Goal: Use online tool/utility: Use online tool/utility

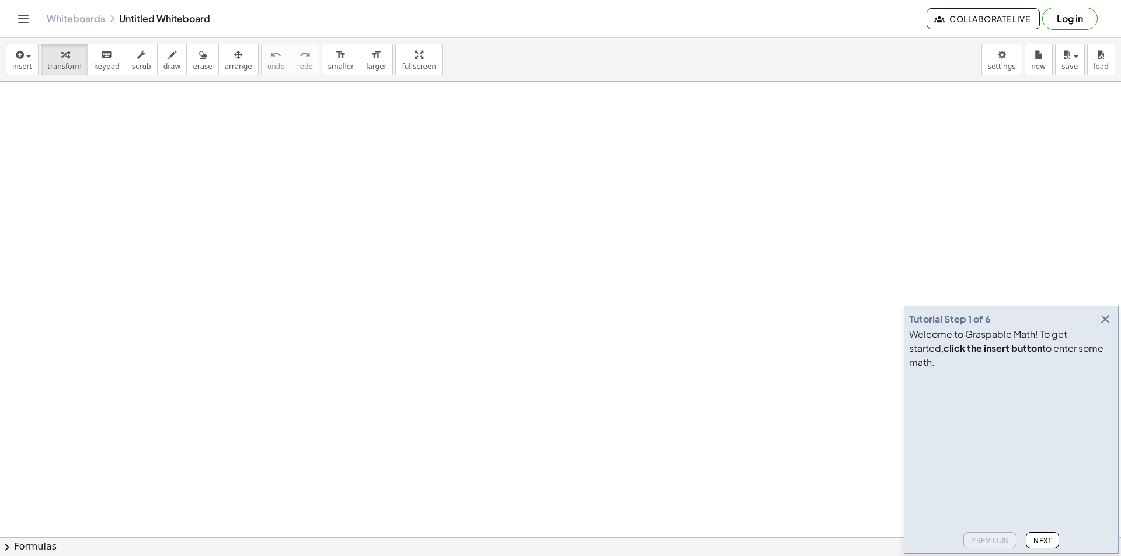
click at [1108, 326] on icon "button" at bounding box center [1105, 319] width 14 height 14
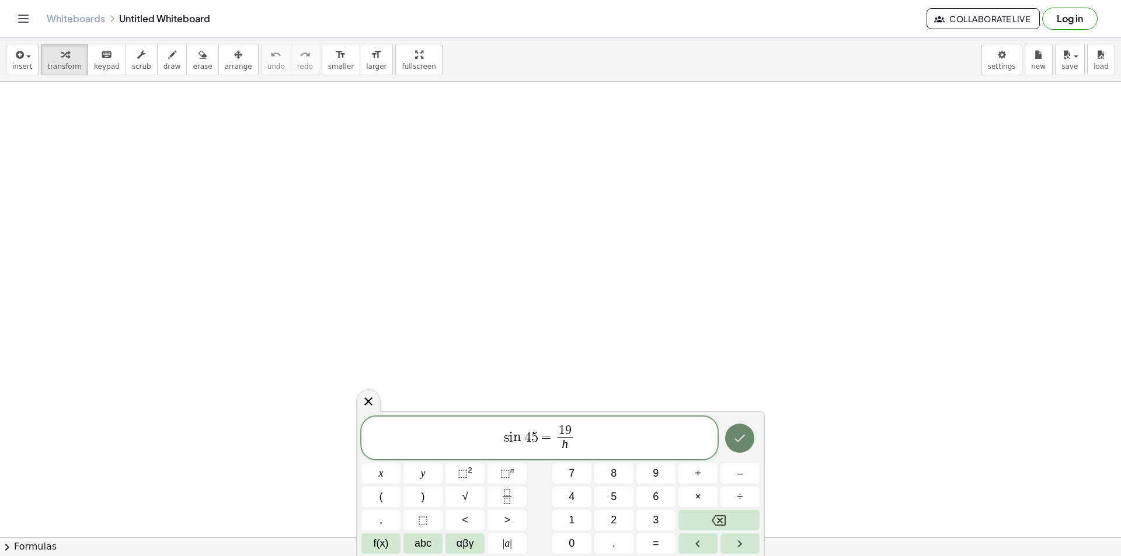
click at [736, 441] on icon "Done" at bounding box center [740, 438] width 14 height 14
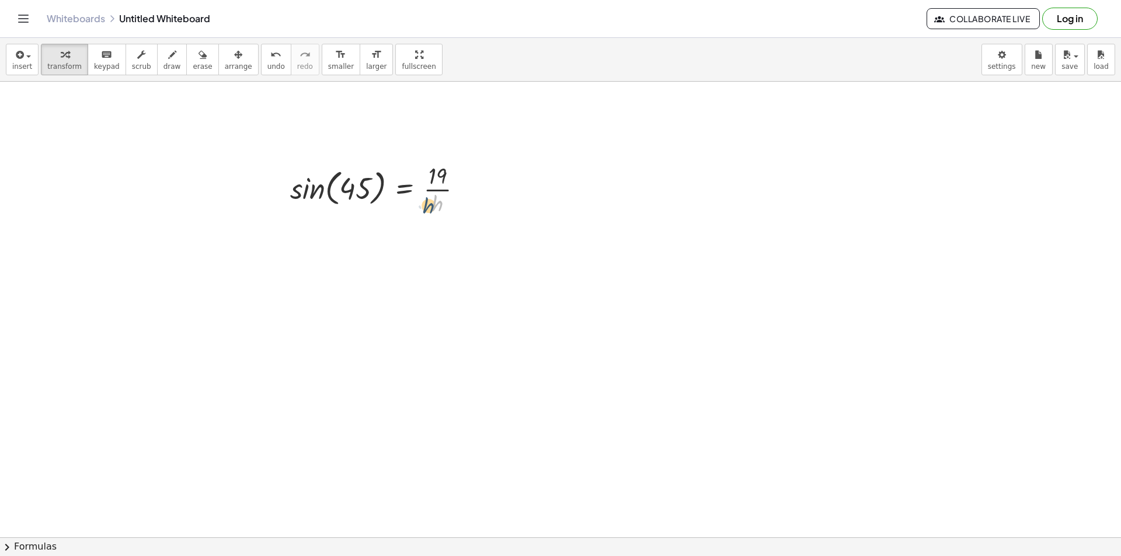
drag, startPoint x: 444, startPoint y: 204, endPoint x: 447, endPoint y: 183, distance: 20.6
click at [436, 207] on div at bounding box center [380, 188] width 193 height 58
drag, startPoint x: 443, startPoint y: 180, endPoint x: 383, endPoint y: 194, distance: 61.2
click at [383, 194] on div at bounding box center [380, 188] width 193 height 58
click at [372, 189] on div at bounding box center [384, 188] width 256 height 58
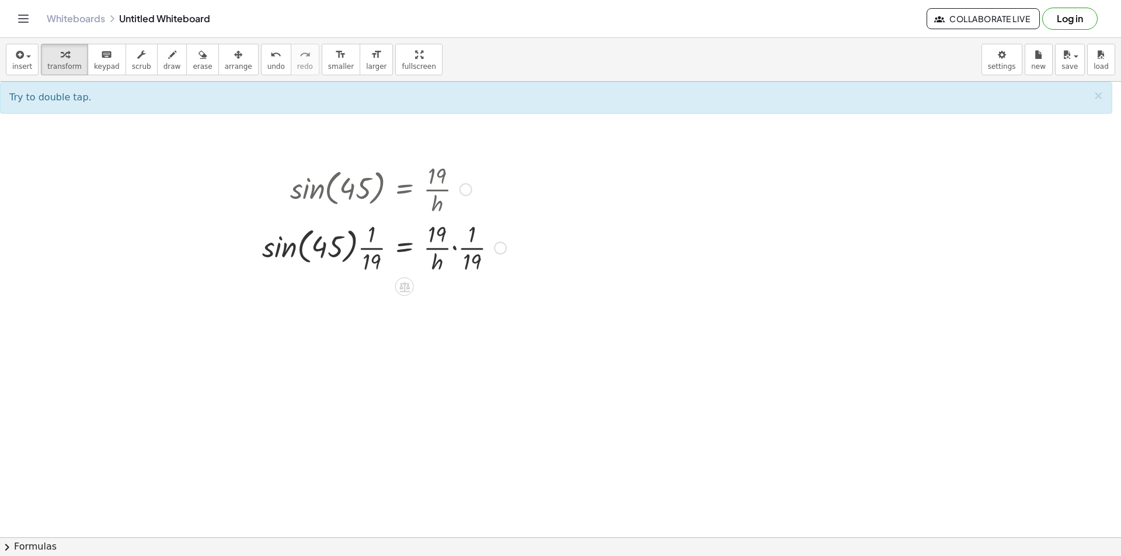
click at [455, 248] on div at bounding box center [384, 247] width 256 height 58
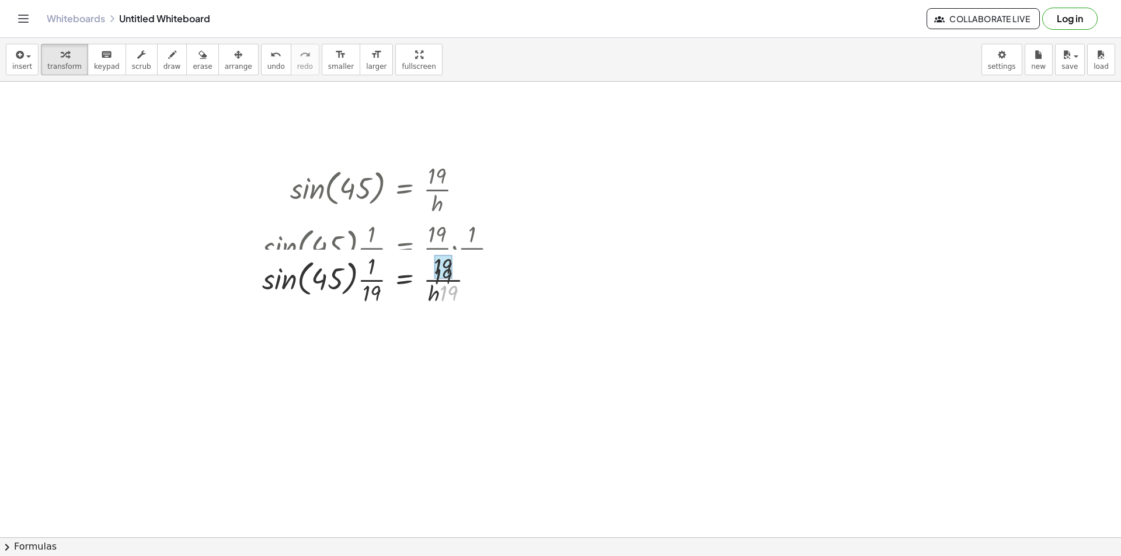
click at [404, 190] on div "sin ( , 45 ) = · 19 · h · sin ( , 45 ) · · 1 · 19 = · · 19 · h · · 1 · 19 · sin…" at bounding box center [404, 190] width 0 height 0
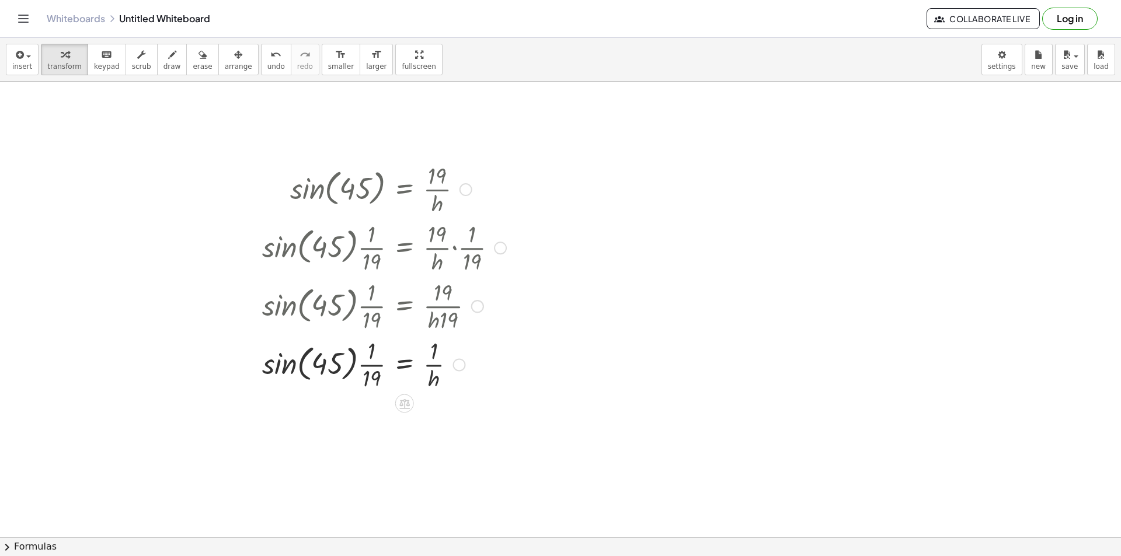
click at [284, 369] on div at bounding box center [384, 363] width 256 height 58
click at [404, 190] on div "sin ( , 45 ) = · 19 · h · sin ( , 45 ) · · 1 · 19 = · · 19 · h · · 1 · 19 · sin…" at bounding box center [404, 190] width 0 height 0
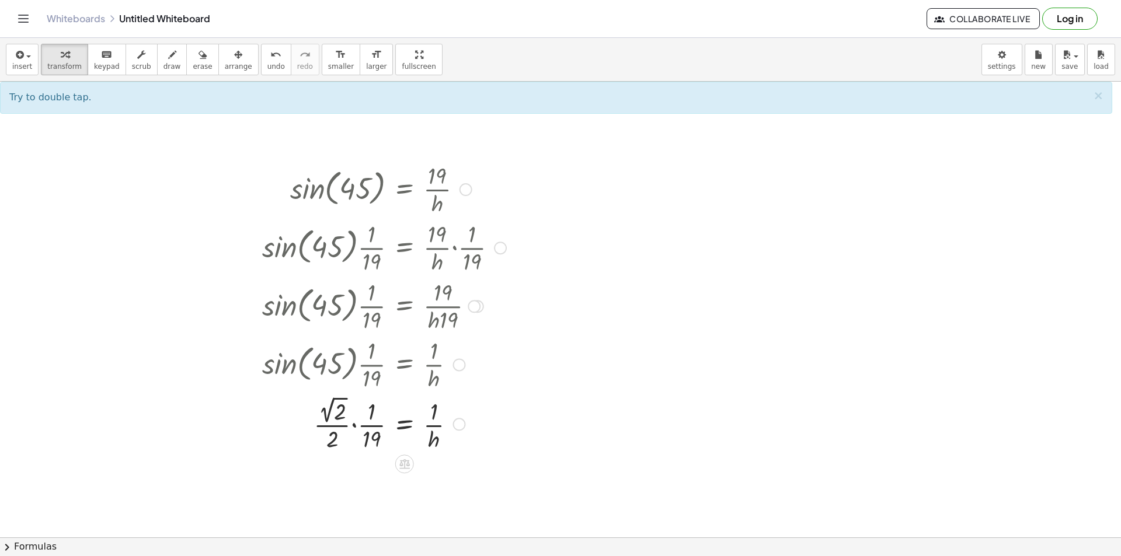
click at [353, 431] on div at bounding box center [384, 423] width 256 height 61
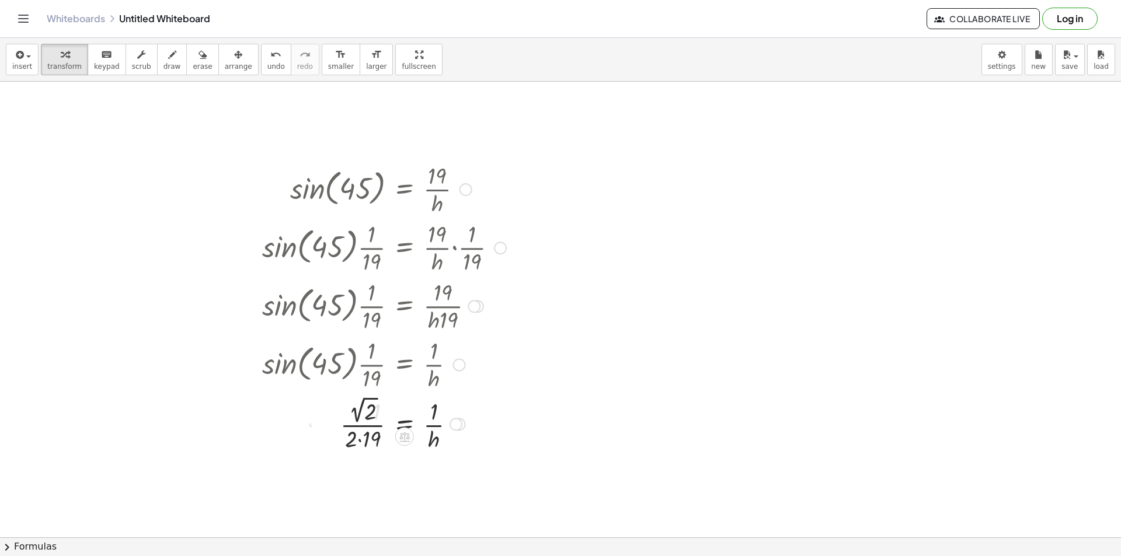
click at [355, 428] on div at bounding box center [384, 423] width 256 height 61
click at [360, 494] on div at bounding box center [384, 484] width 256 height 61
click at [366, 483] on div at bounding box center [384, 484] width 256 height 61
click at [361, 469] on div at bounding box center [384, 484] width 256 height 61
click at [364, 486] on div at bounding box center [384, 484] width 256 height 58
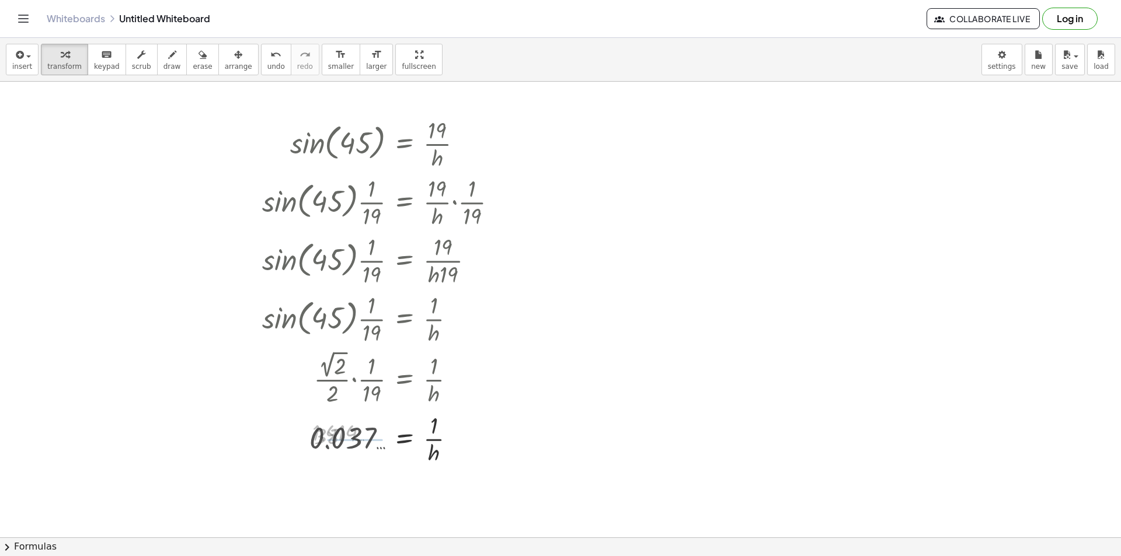
scroll to position [117, 0]
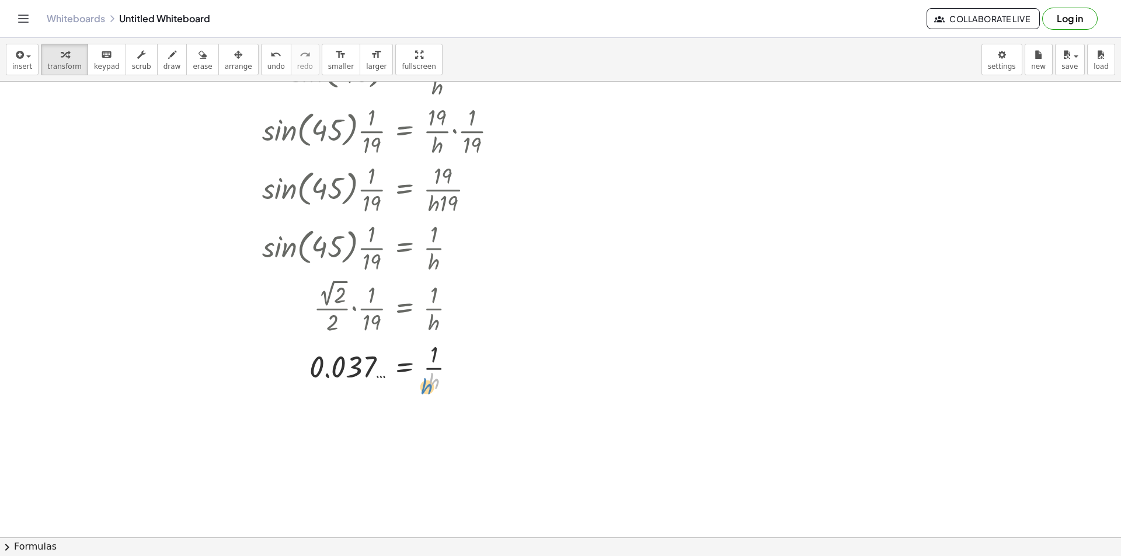
drag, startPoint x: 435, startPoint y: 385, endPoint x: 426, endPoint y: 392, distance: 11.7
click at [426, 392] on div at bounding box center [384, 367] width 256 height 58
drag, startPoint x: 437, startPoint y: 356, endPoint x: 389, endPoint y: 375, distance: 51.4
click at [389, 375] on div at bounding box center [384, 367] width 256 height 58
drag, startPoint x: 395, startPoint y: 413, endPoint x: 405, endPoint y: 405, distance: 12.9
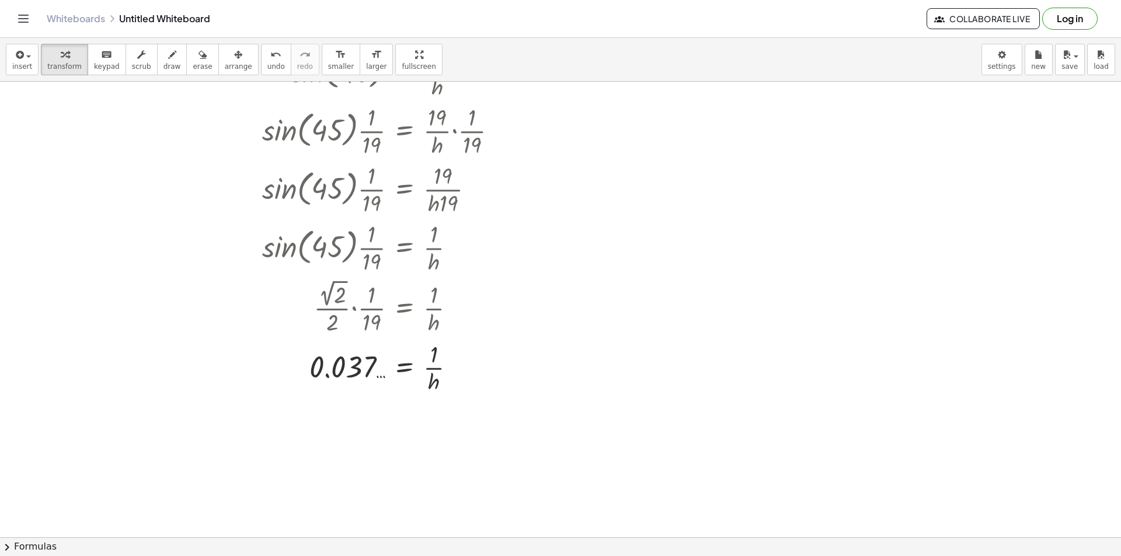
click at [395, 413] on div at bounding box center [560, 459] width 1121 height 988
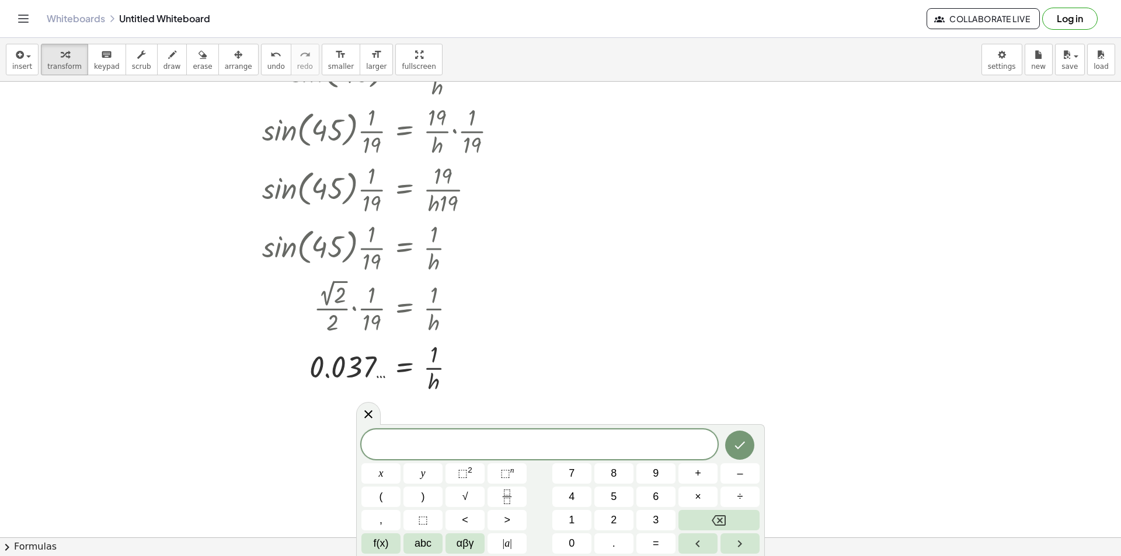
drag, startPoint x: 373, startPoint y: 413, endPoint x: 475, endPoint y: 363, distance: 113.3
click at [377, 411] on div at bounding box center [368, 413] width 25 height 23
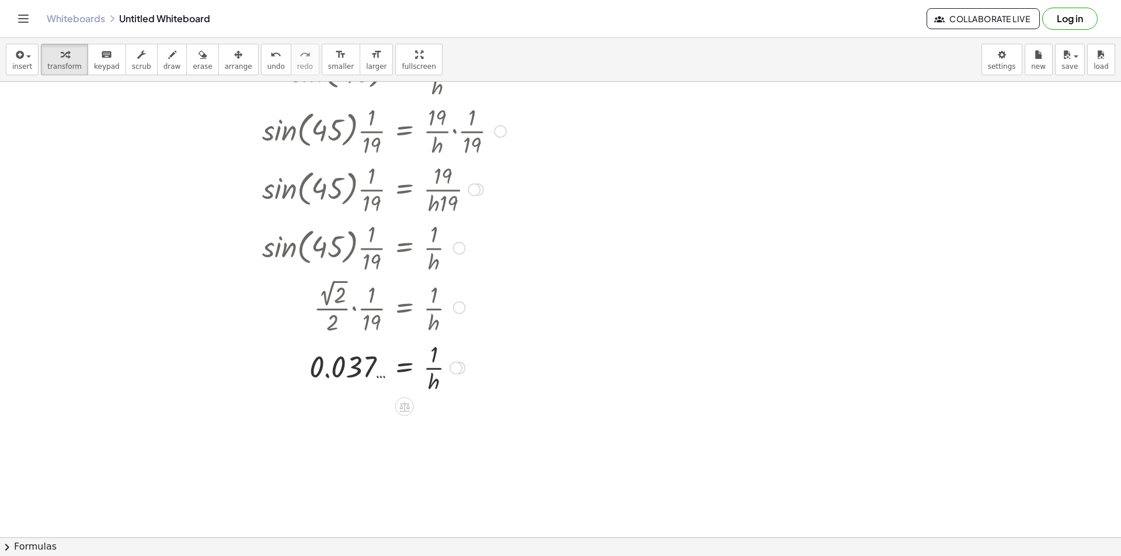
click at [454, 368] on div at bounding box center [455, 368] width 13 height 13
click at [483, 339] on span "Transform line" at bounding box center [506, 341] width 52 height 9
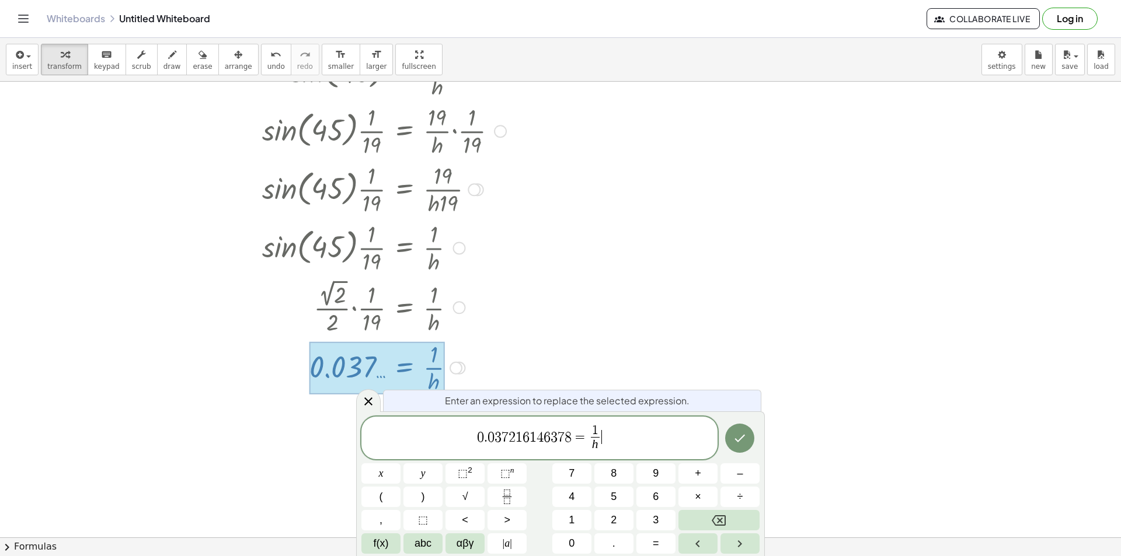
click at [611, 438] on span "0 . 0 3 7 2 1 6 1 4 6 3 7 8 = 1 h ​ ​" at bounding box center [539, 439] width 356 height 31
click at [371, 400] on icon at bounding box center [368, 402] width 14 height 14
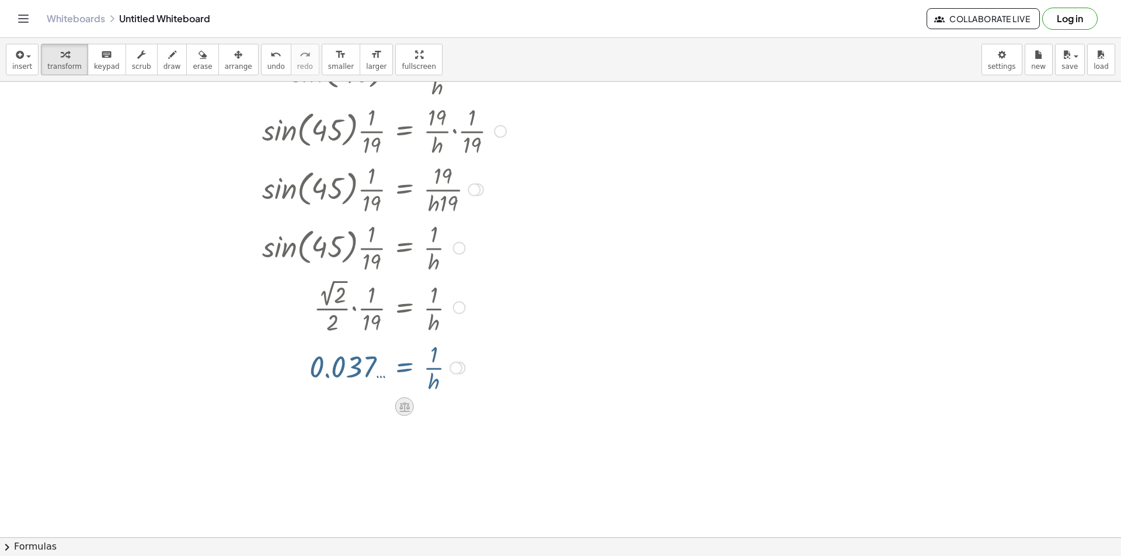
click at [401, 406] on icon at bounding box center [404, 407] width 11 height 10
click at [458, 404] on div at bounding box center [451, 406] width 19 height 19
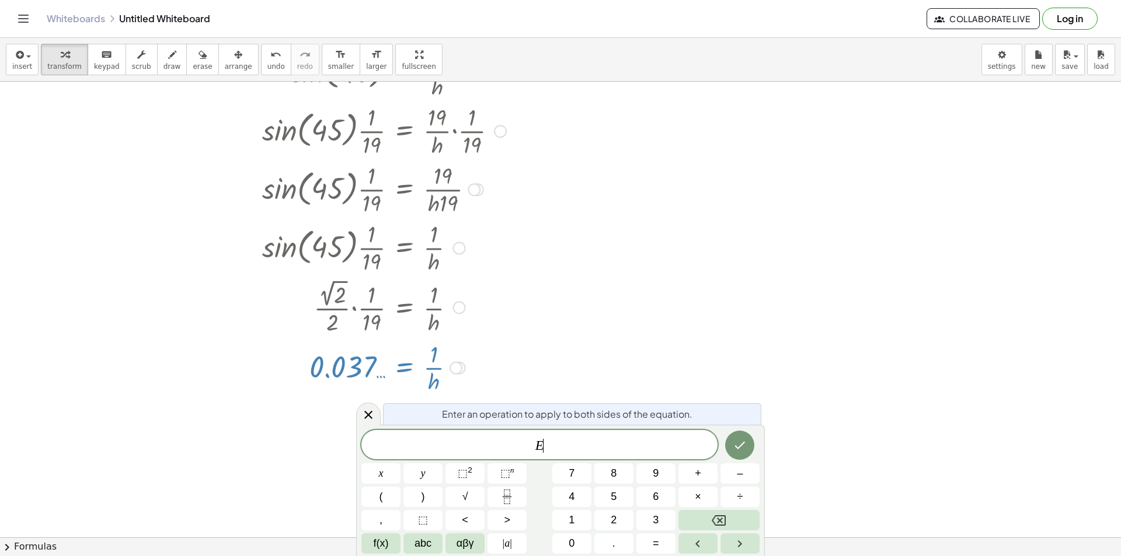
drag, startPoint x: 473, startPoint y: 435, endPoint x: 454, endPoint y: 435, distance: 18.7
click at [455, 435] on div "* E ​" at bounding box center [539, 444] width 356 height 29
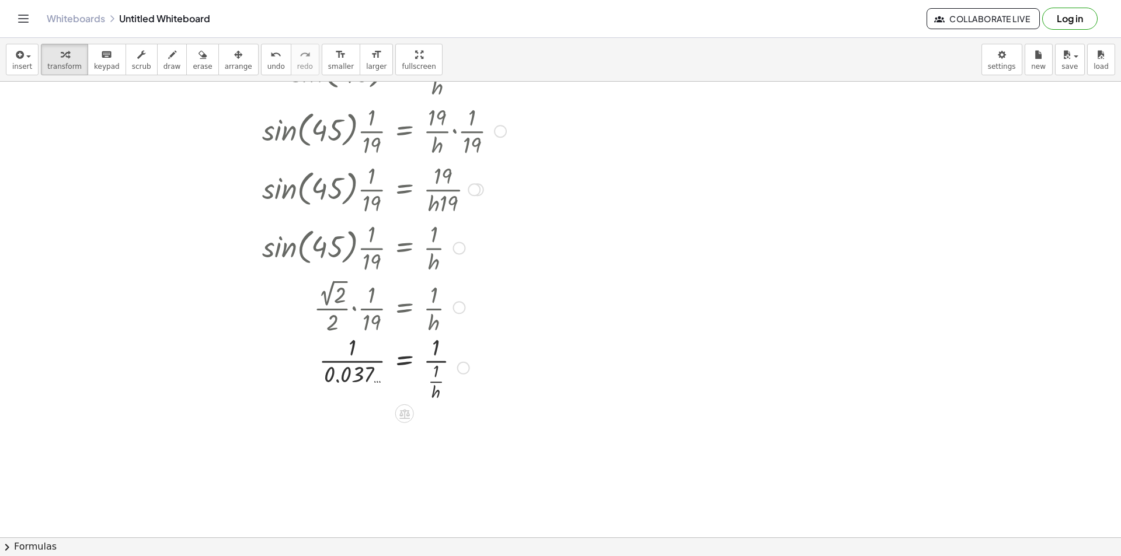
click at [367, 367] on div at bounding box center [384, 367] width 256 height 72
click at [431, 427] on div at bounding box center [384, 432] width 256 height 72
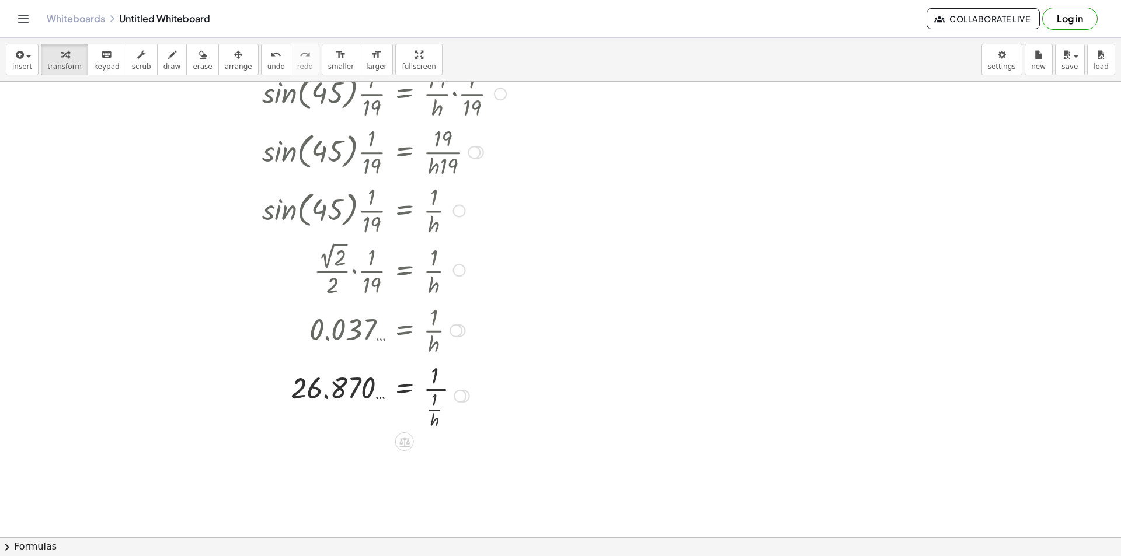
scroll to position [175, 0]
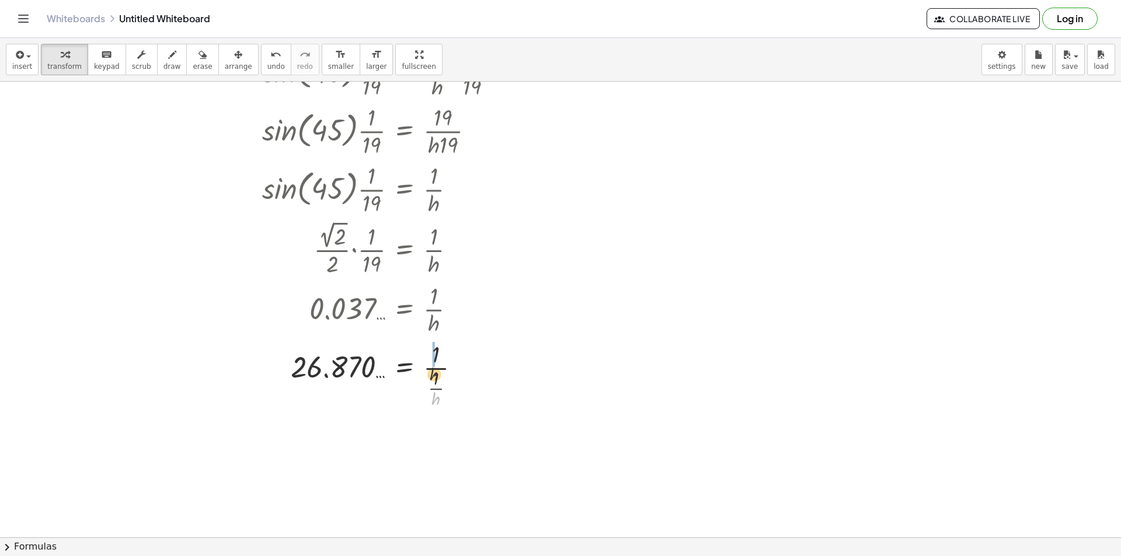
drag, startPoint x: 438, startPoint y: 389, endPoint x: 438, endPoint y: 363, distance: 26.3
click at [438, 363] on div at bounding box center [384, 374] width 256 height 72
click at [438, 363] on div at bounding box center [384, 374] width 256 height 40
click at [441, 376] on div at bounding box center [382, 374] width 252 height 72
click at [445, 440] on div at bounding box center [384, 440] width 256 height 40
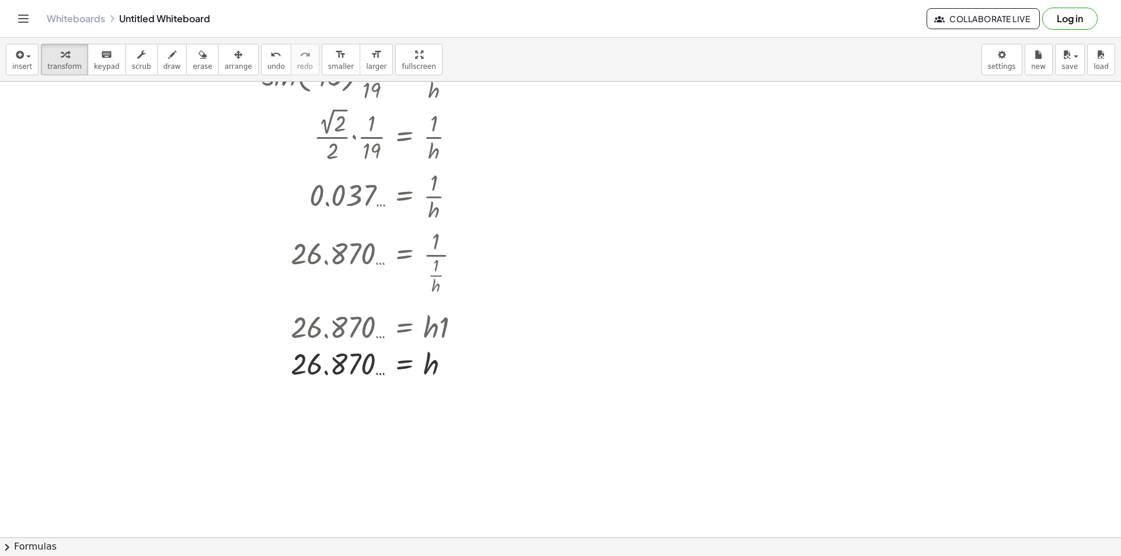
scroll to position [292, 0]
click at [456, 360] on div at bounding box center [453, 363] width 13 height 13
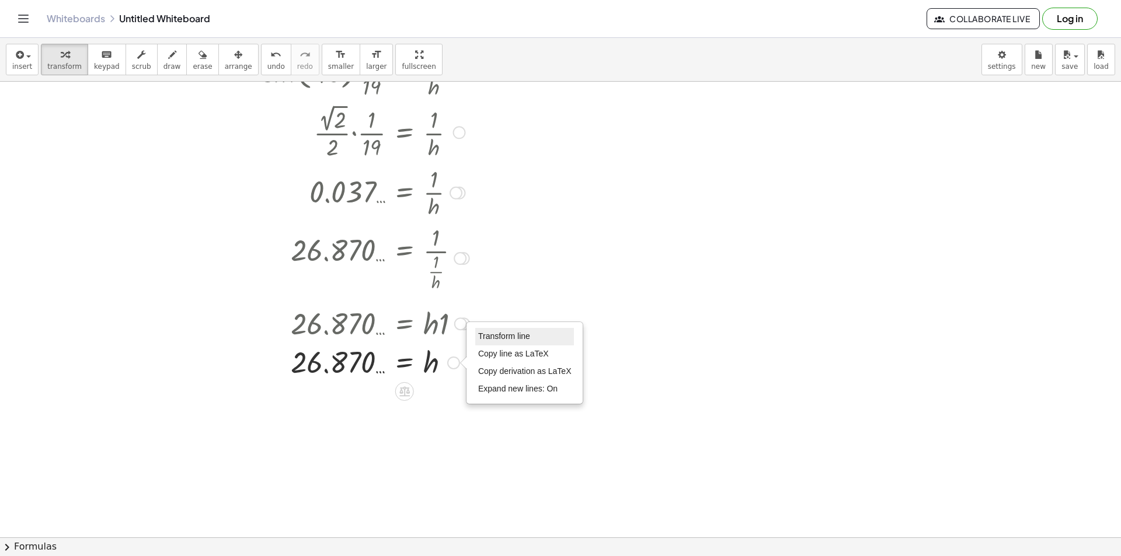
click at [484, 332] on span "Transform line" at bounding box center [504, 336] width 52 height 9
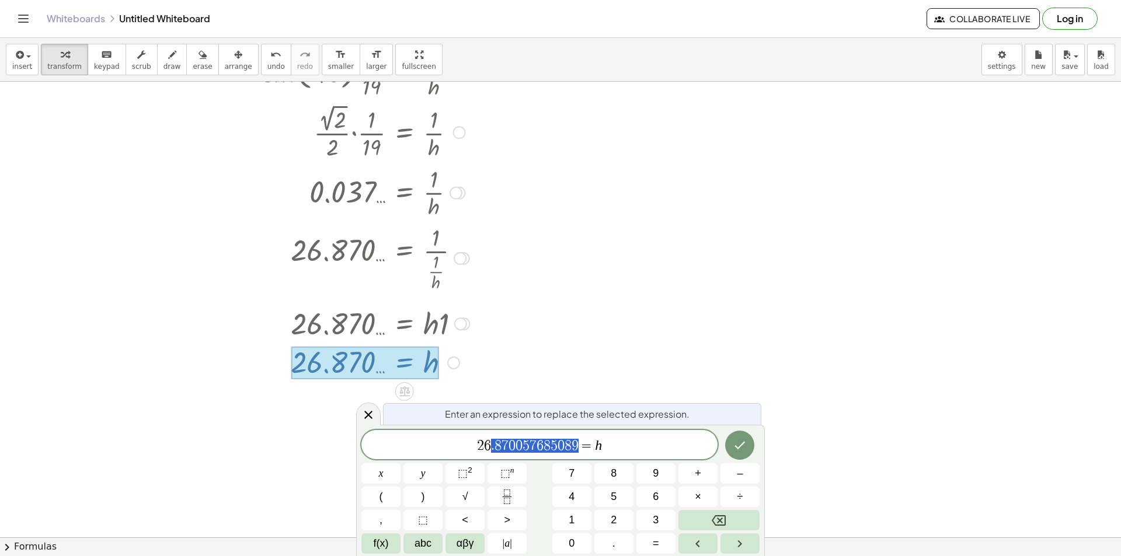
drag, startPoint x: 577, startPoint y: 444, endPoint x: 170, endPoint y: 376, distance: 412.4
click at [370, 420] on icon at bounding box center [368, 415] width 14 height 14
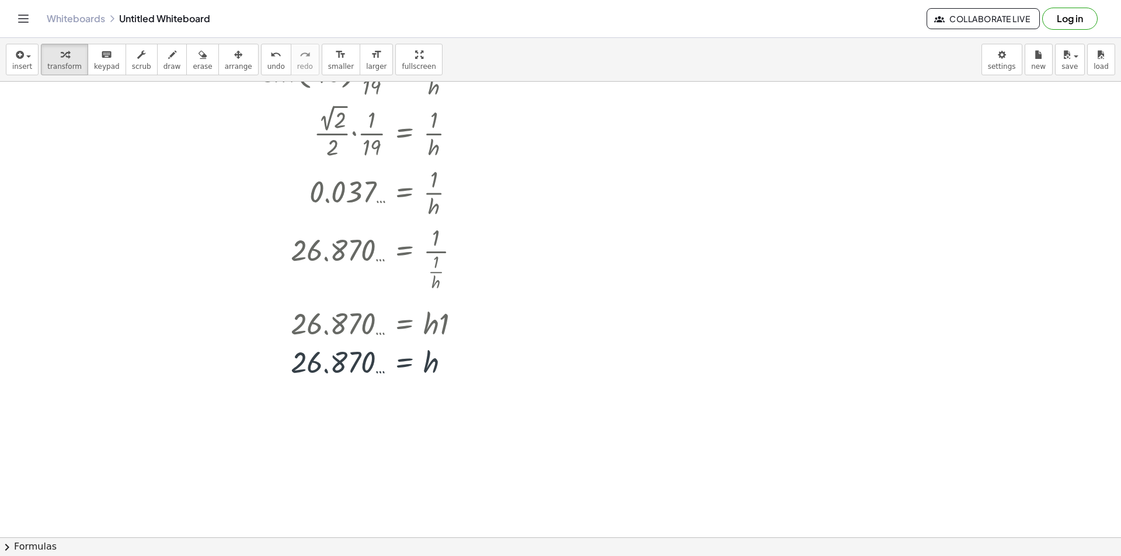
scroll to position [0, 0]
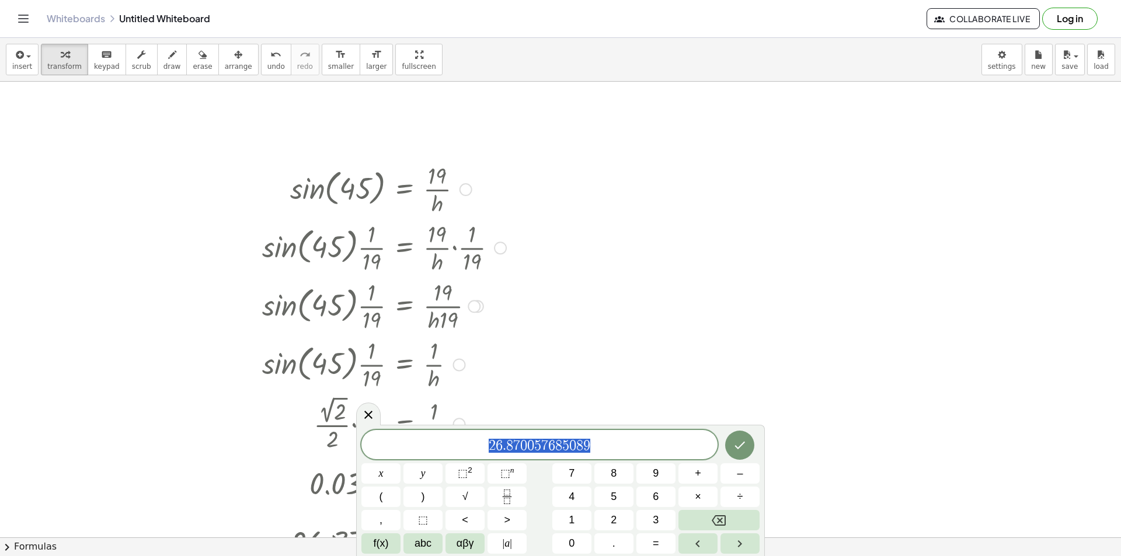
drag, startPoint x: 627, startPoint y: 455, endPoint x: 249, endPoint y: 184, distance: 464.7
click at [289, 432] on body "Graspable Math Activities Get Started Activity Bank Assigned Work Classes White…" at bounding box center [560, 278] width 1121 height 556
click at [364, 420] on icon at bounding box center [368, 415] width 14 height 14
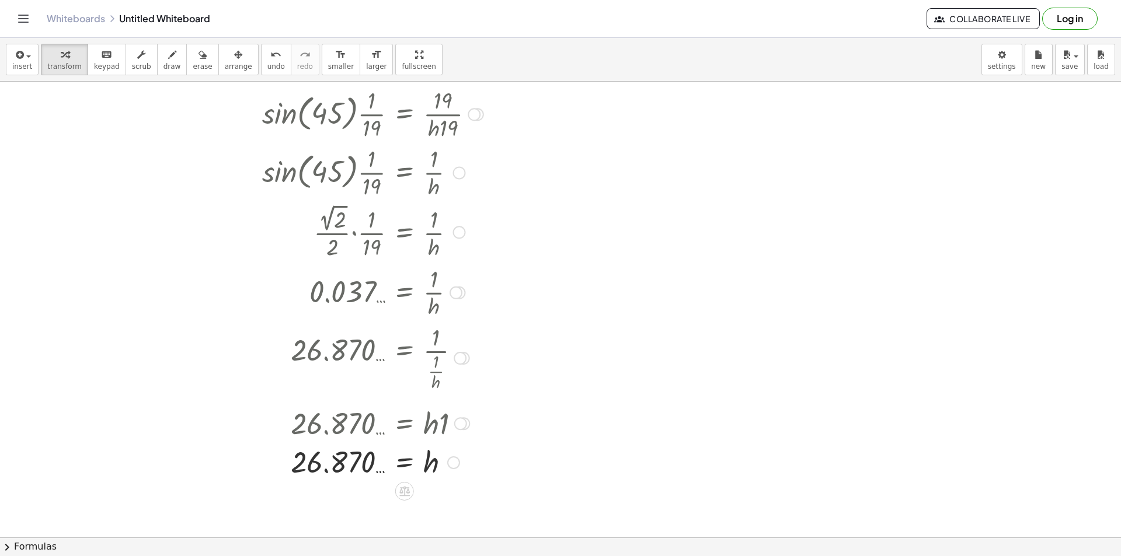
scroll to position [233, 0]
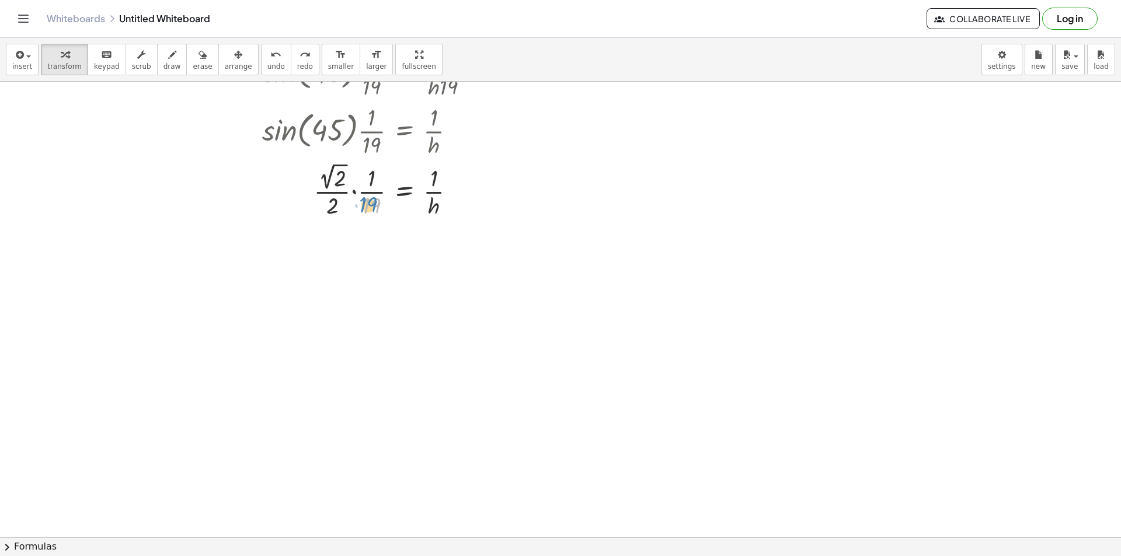
drag, startPoint x: 372, startPoint y: 205, endPoint x: 373, endPoint y: 213, distance: 7.7
click at [373, 213] on div at bounding box center [384, 190] width 256 height 61
drag, startPoint x: 370, startPoint y: 183, endPoint x: 336, endPoint y: 221, distance: 50.8
drag, startPoint x: 368, startPoint y: 205, endPoint x: 327, endPoint y: 186, distance: 45.4
click at [327, 186] on div at bounding box center [384, 190] width 256 height 61
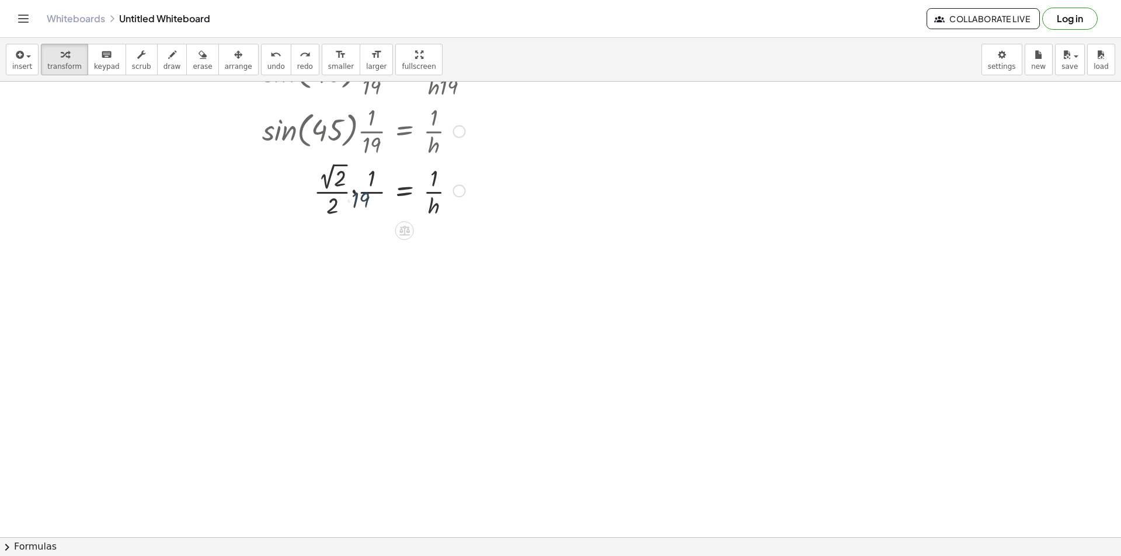
click at [355, 190] on div at bounding box center [384, 190] width 256 height 61
click at [360, 267] on div at bounding box center [384, 250] width 256 height 61
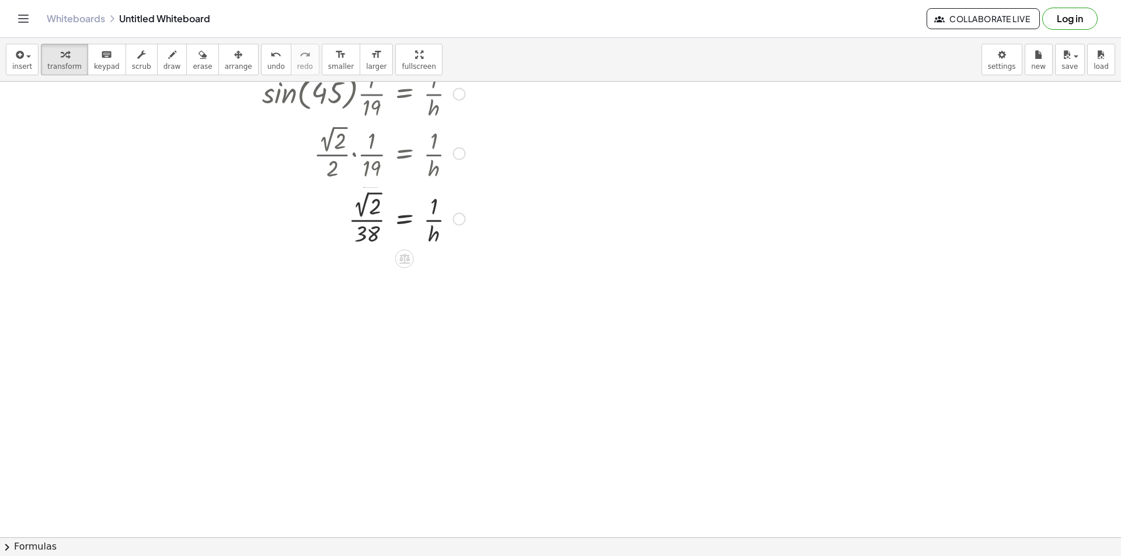
scroll to position [292, 0]
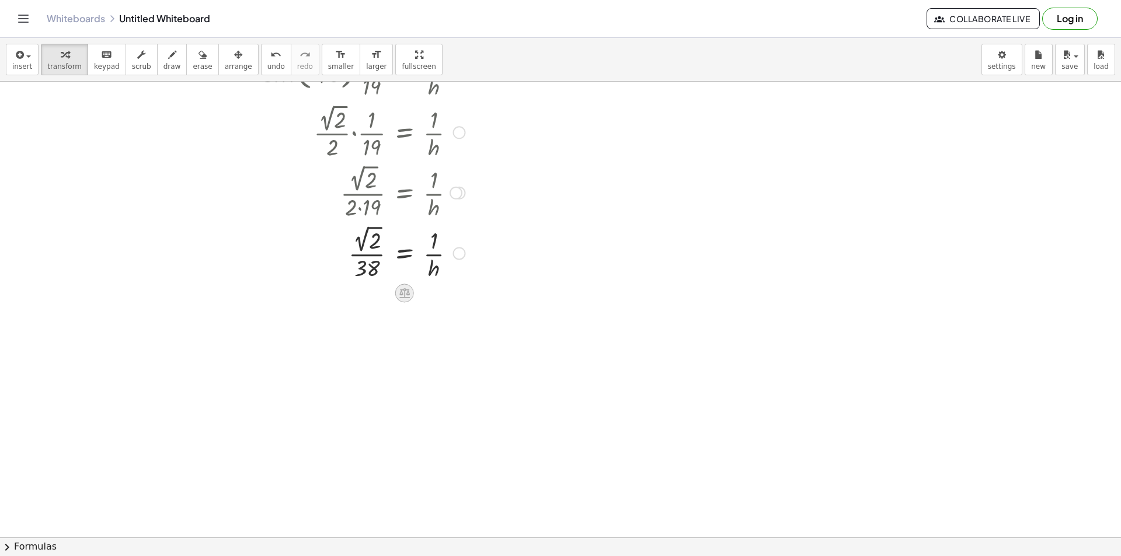
click at [407, 288] on icon at bounding box center [404, 293] width 12 height 12
click at [455, 288] on icon at bounding box center [451, 293] width 11 height 11
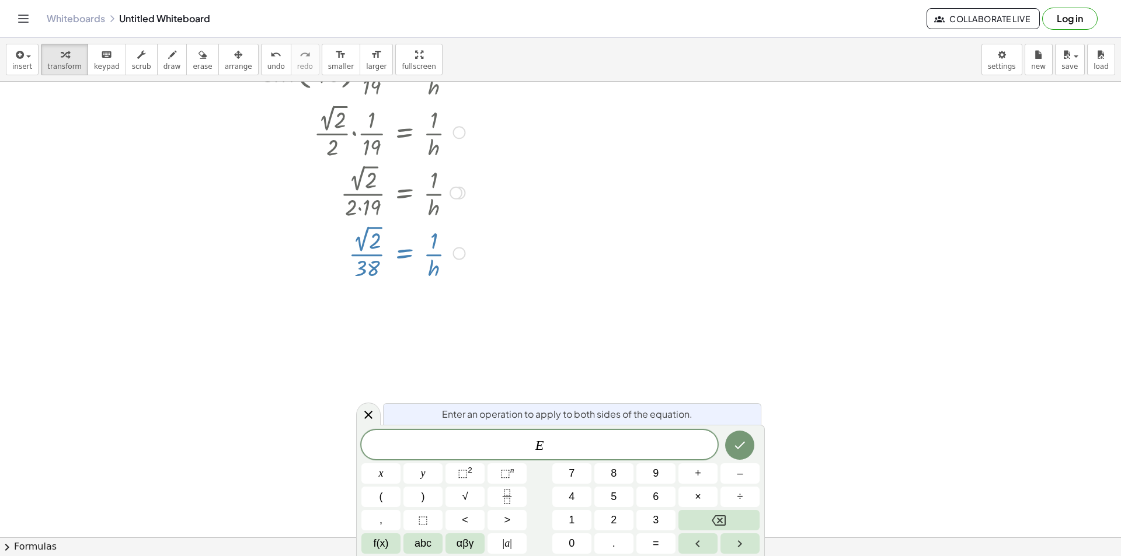
drag, startPoint x: 540, startPoint y: 445, endPoint x: 472, endPoint y: 445, distance: 68.3
click at [479, 445] on span "E ​" at bounding box center [539, 446] width 356 height 16
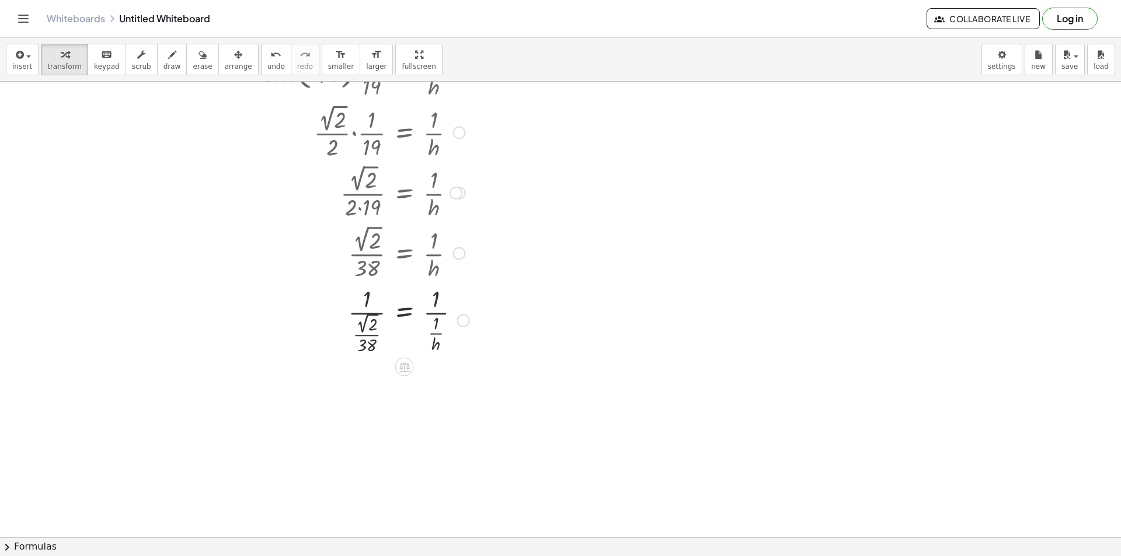
click at [376, 297] on div at bounding box center [384, 319] width 256 height 74
click at [370, 301] on div at bounding box center [384, 319] width 256 height 74
click at [368, 345] on div at bounding box center [384, 319] width 256 height 74
drag, startPoint x: 368, startPoint y: 334, endPoint x: 386, endPoint y: 305, distance: 34.5
click at [386, 305] on div at bounding box center [384, 319] width 256 height 74
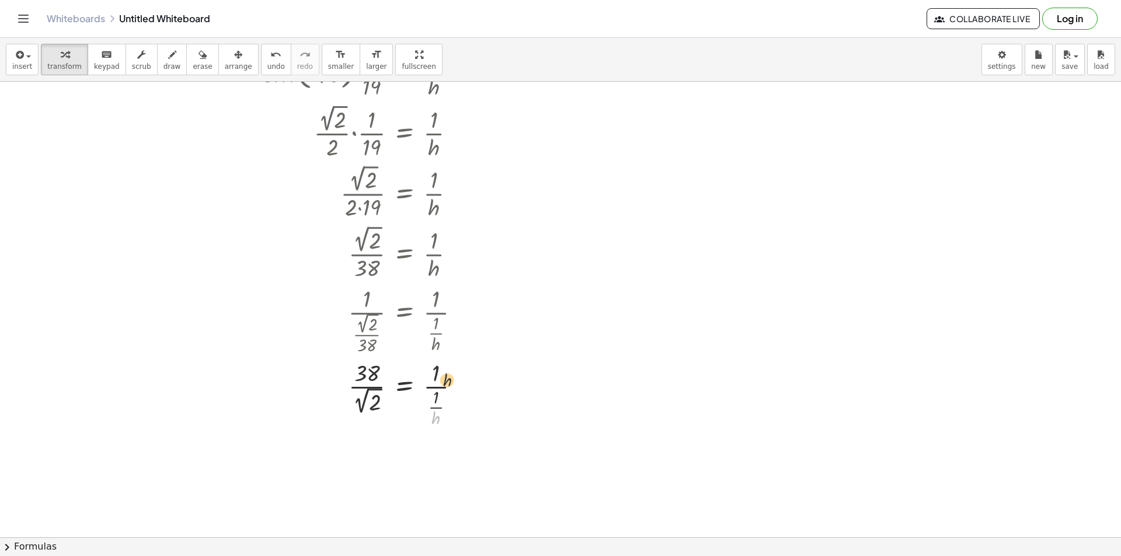
drag, startPoint x: 437, startPoint y: 406, endPoint x: 438, endPoint y: 376, distance: 29.8
click at [438, 376] on div at bounding box center [384, 393] width 256 height 72
drag, startPoint x: 434, startPoint y: 397, endPoint x: 433, endPoint y: 379, distance: 17.5
click at [439, 380] on div at bounding box center [384, 392] width 256 height 61
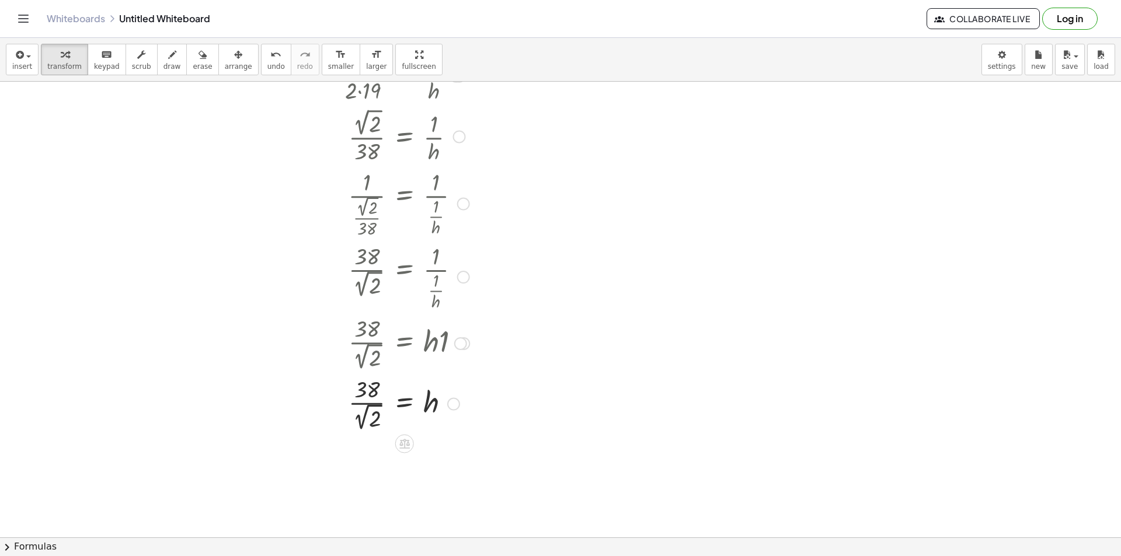
click at [456, 400] on div at bounding box center [453, 404] width 13 height 13
click at [498, 372] on li "Transform line" at bounding box center [524, 378] width 99 height 18
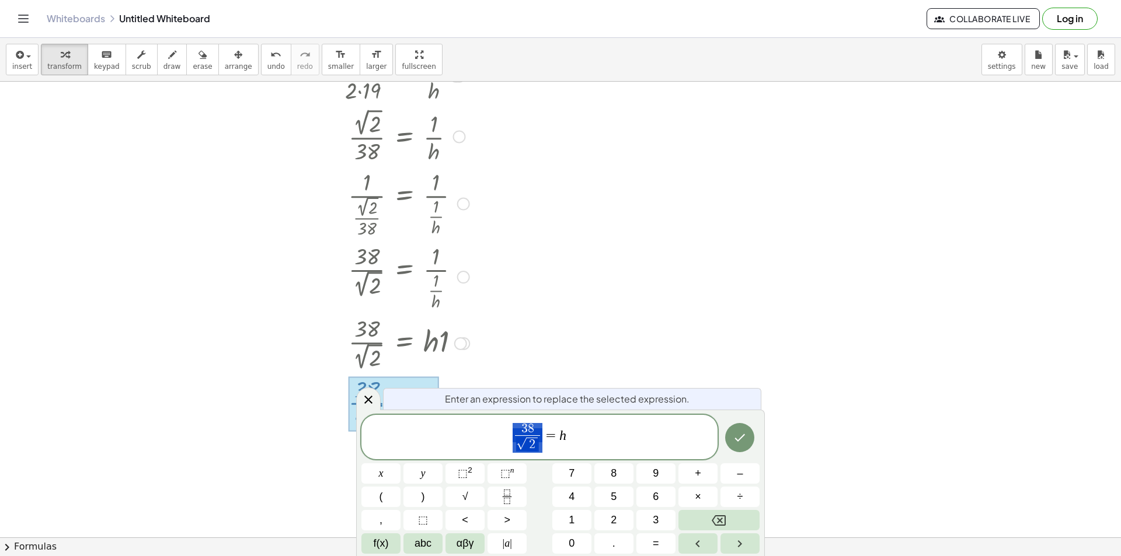
drag, startPoint x: 542, startPoint y: 437, endPoint x: 486, endPoint y: 435, distance: 55.5
click at [361, 400] on icon at bounding box center [368, 400] width 14 height 14
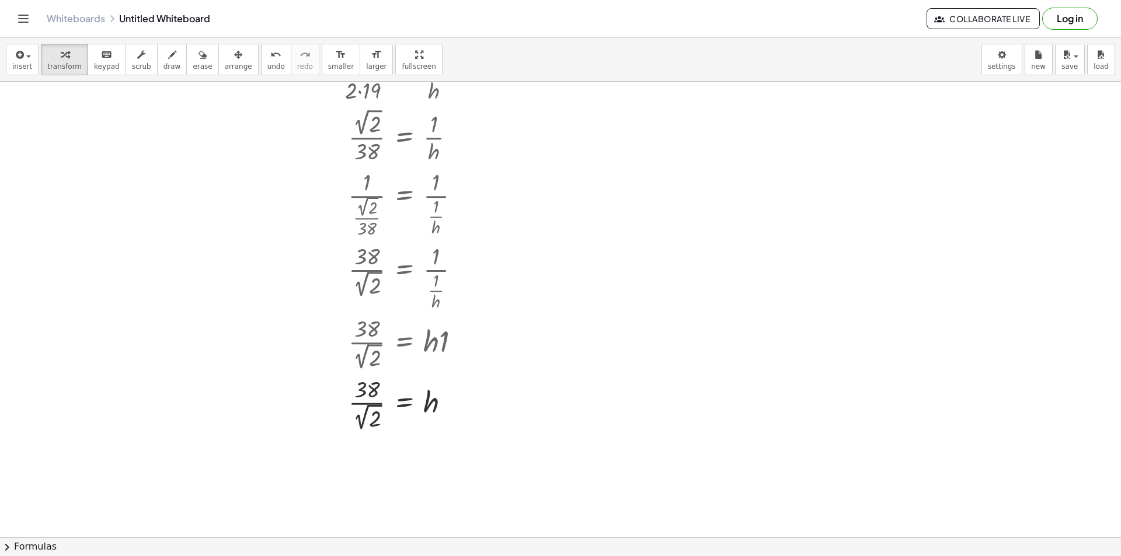
click at [615, 236] on div at bounding box center [560, 167] width 1121 height 988
click at [735, 261] on div at bounding box center [708, 269] width 163 height 61
drag, startPoint x: 730, startPoint y: 330, endPoint x: 665, endPoint y: 325, distance: 65.6
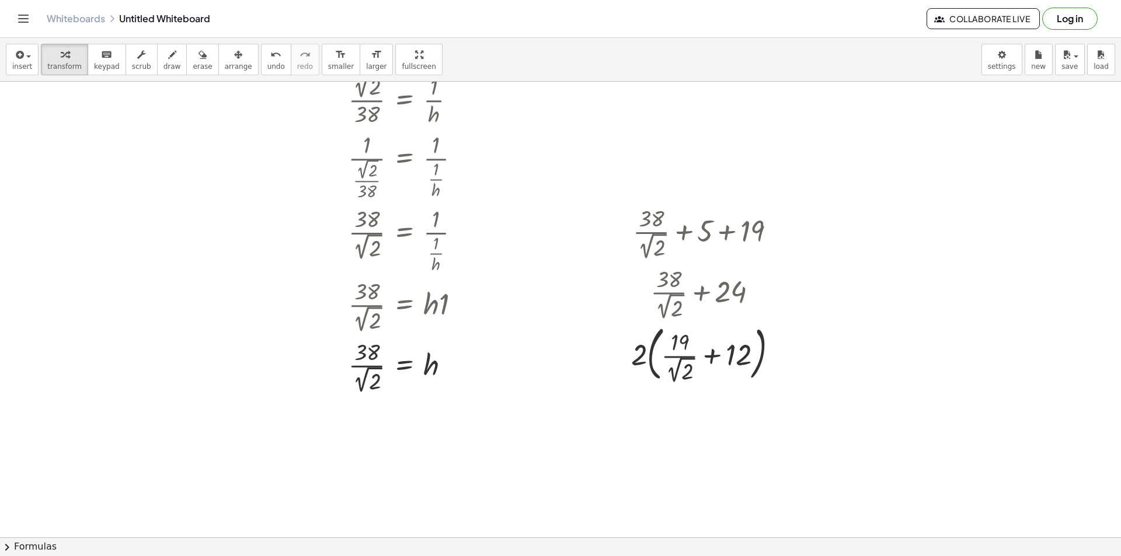
scroll to position [525, 0]
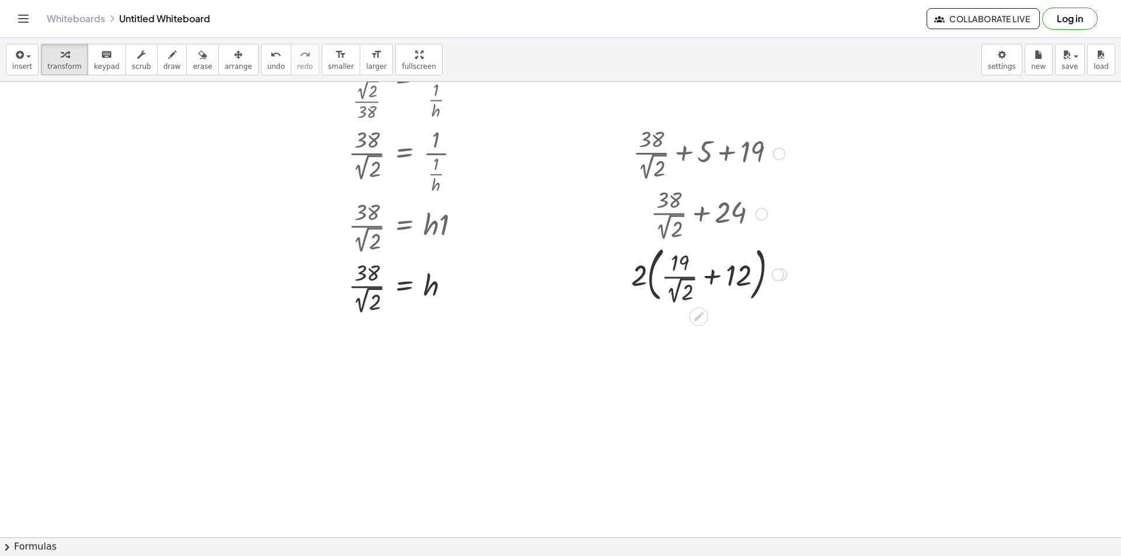
click at [651, 280] on div at bounding box center [709, 273] width 168 height 65
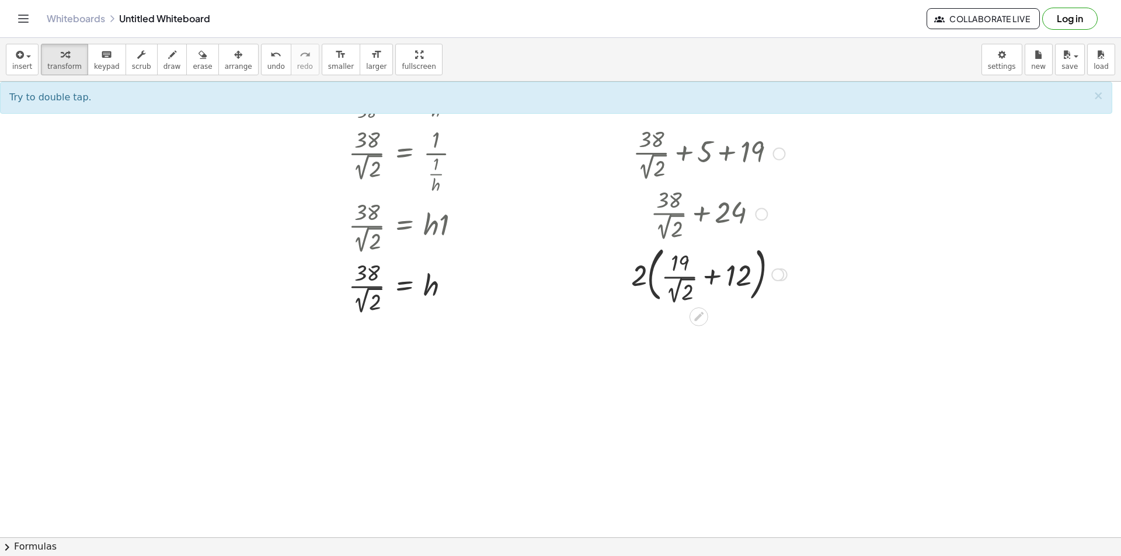
click at [654, 282] on div at bounding box center [709, 273] width 168 height 65
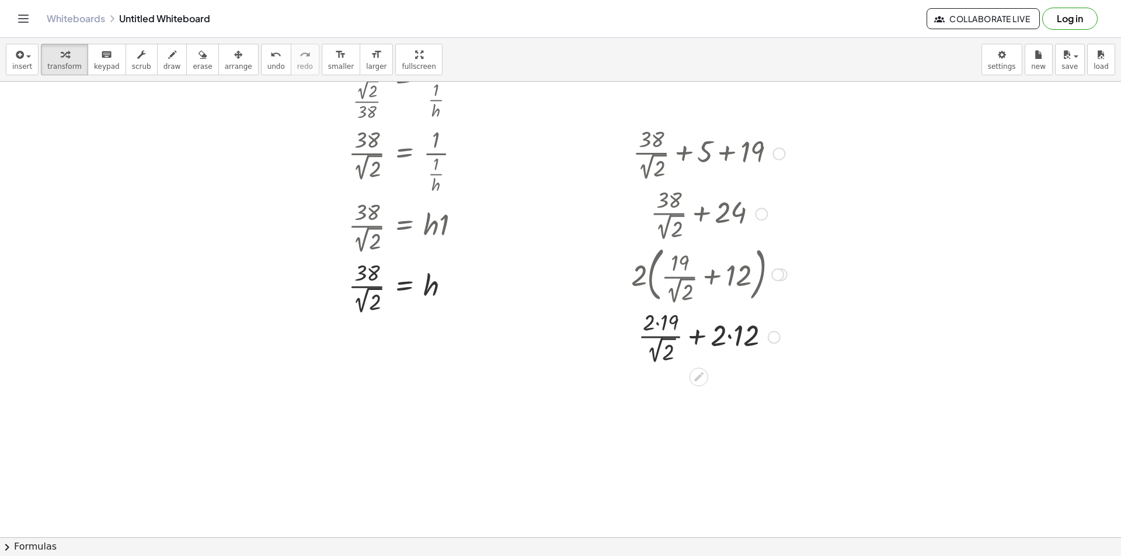
click at [657, 320] on div at bounding box center [709, 336] width 168 height 61
click at [731, 340] on div at bounding box center [709, 336] width 168 height 61
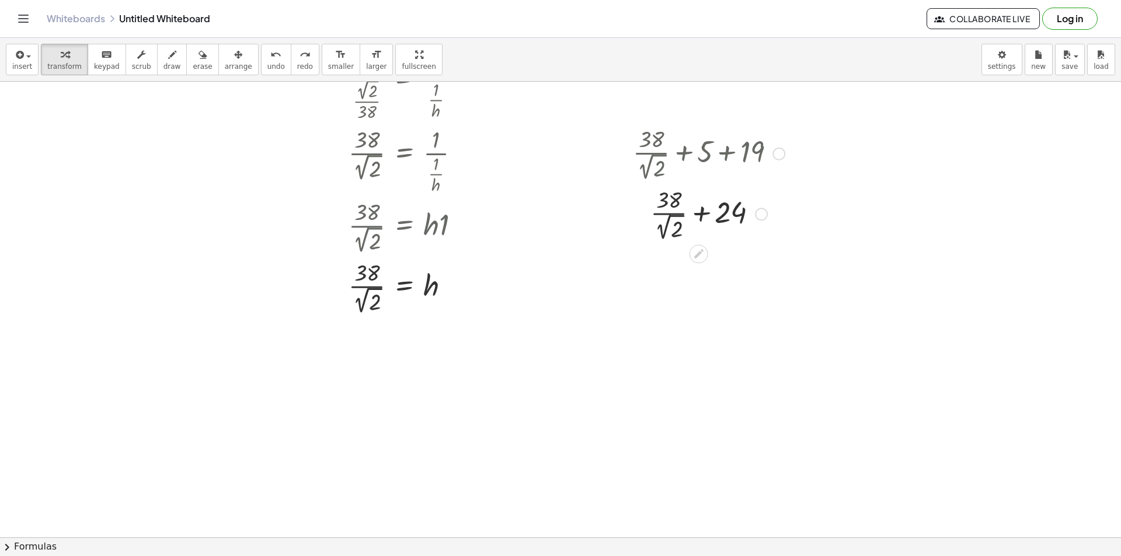
click at [759, 211] on div at bounding box center [761, 214] width 13 height 13
click at [800, 192] on span "Transform line" at bounding box center [812, 187] width 52 height 9
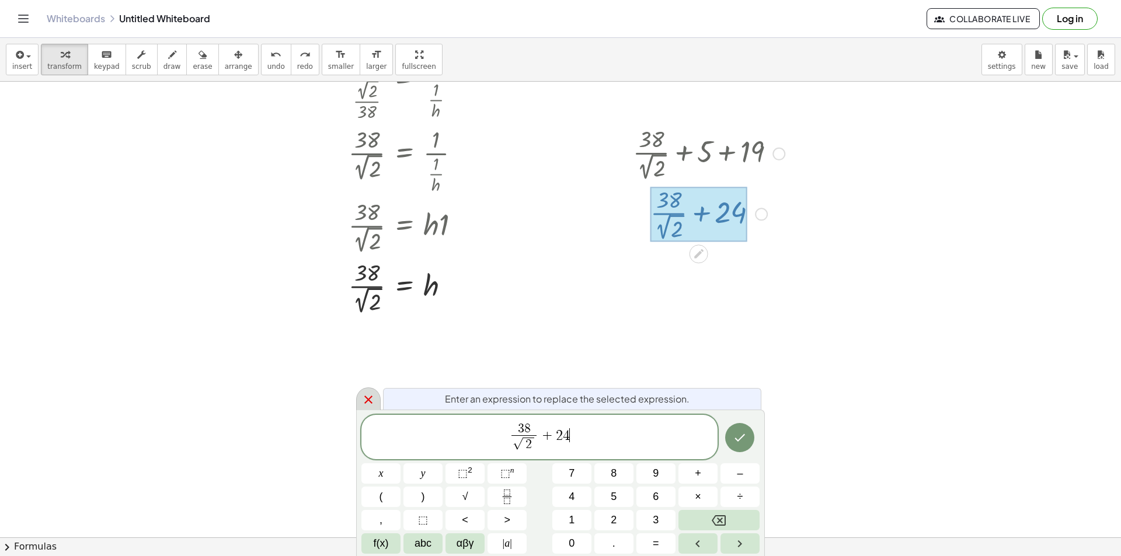
drag, startPoint x: 590, startPoint y: 435, endPoint x: 374, endPoint y: 407, distance: 217.3
click at [374, 410] on div "**********" at bounding box center [560, 483] width 409 height 147
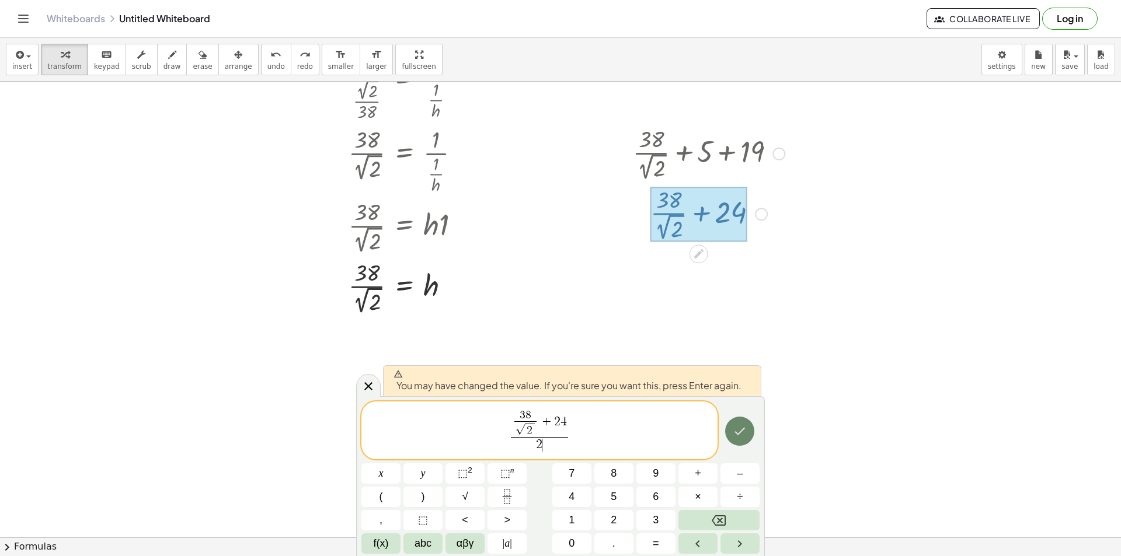
click at [749, 433] on button "Done" at bounding box center [739, 431] width 29 height 29
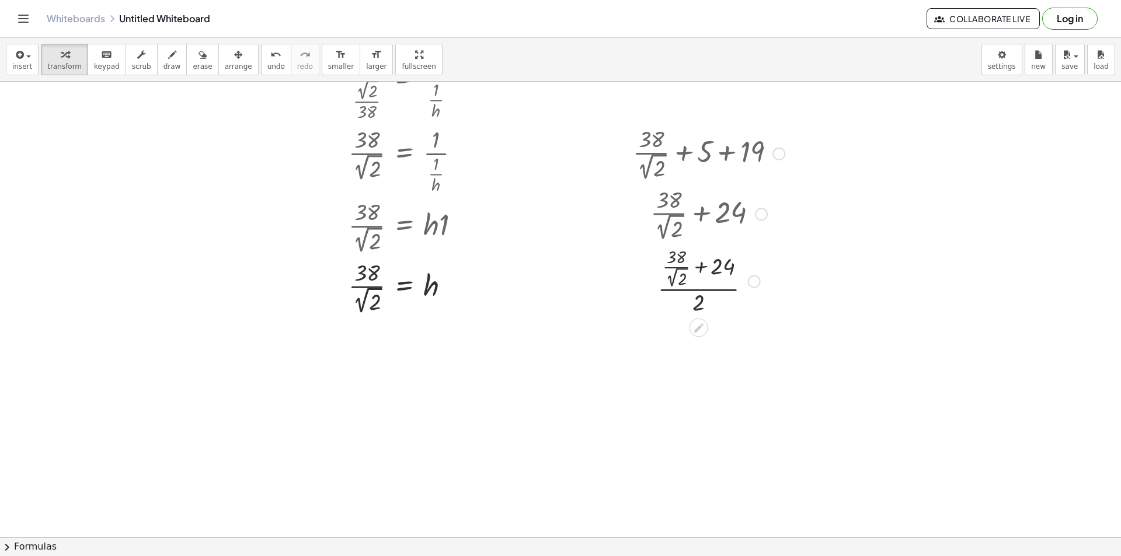
click at [697, 287] on div at bounding box center [708, 280] width 163 height 74
click at [696, 294] on div at bounding box center [708, 280] width 163 height 74
click at [702, 291] on div at bounding box center [708, 280] width 163 height 74
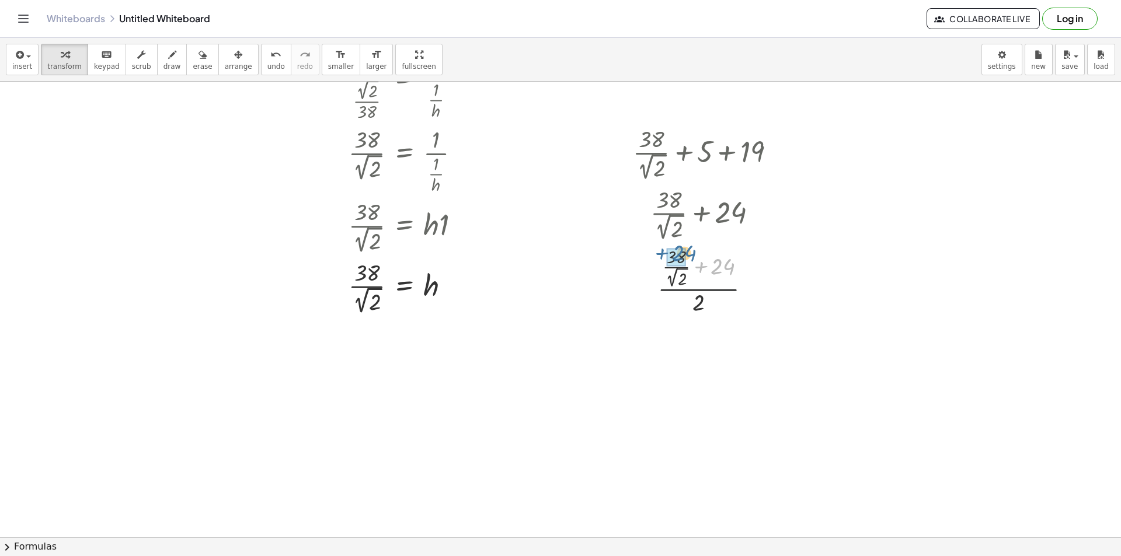
drag, startPoint x: 699, startPoint y: 257, endPoint x: 681, endPoint y: 253, distance: 18.0
click at [690, 369] on div at bounding box center [708, 354] width 163 height 77
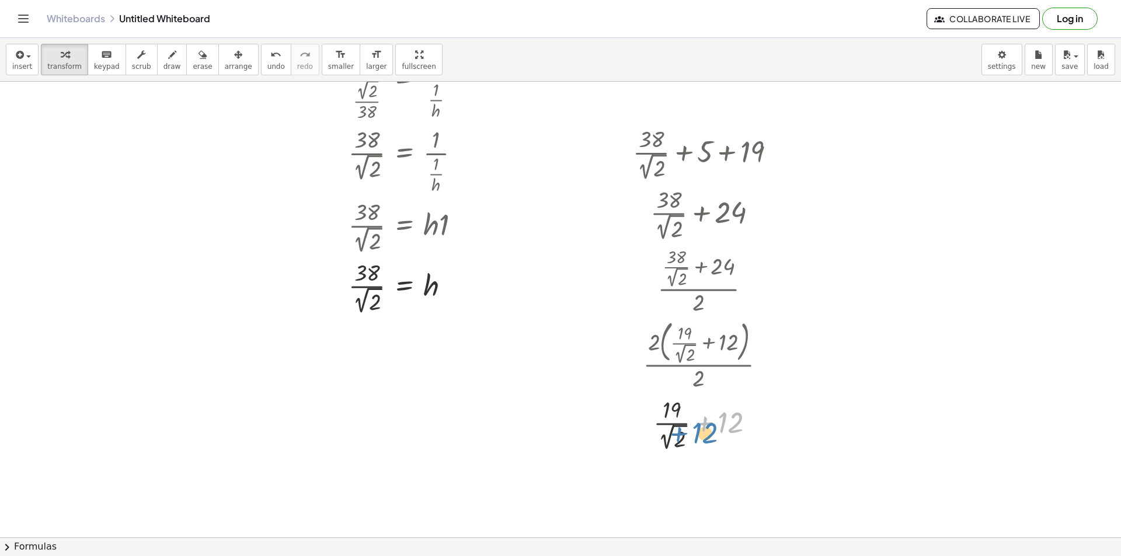
drag, startPoint x: 734, startPoint y: 425, endPoint x: 722, endPoint y: 435, distance: 15.8
click at [722, 435] on div at bounding box center [708, 423] width 163 height 61
click at [762, 422] on div "Transform line Copy line as LaTeX Copy derivation as LaTeX Expand new lines: On" at bounding box center [758, 424] width 13 height 13
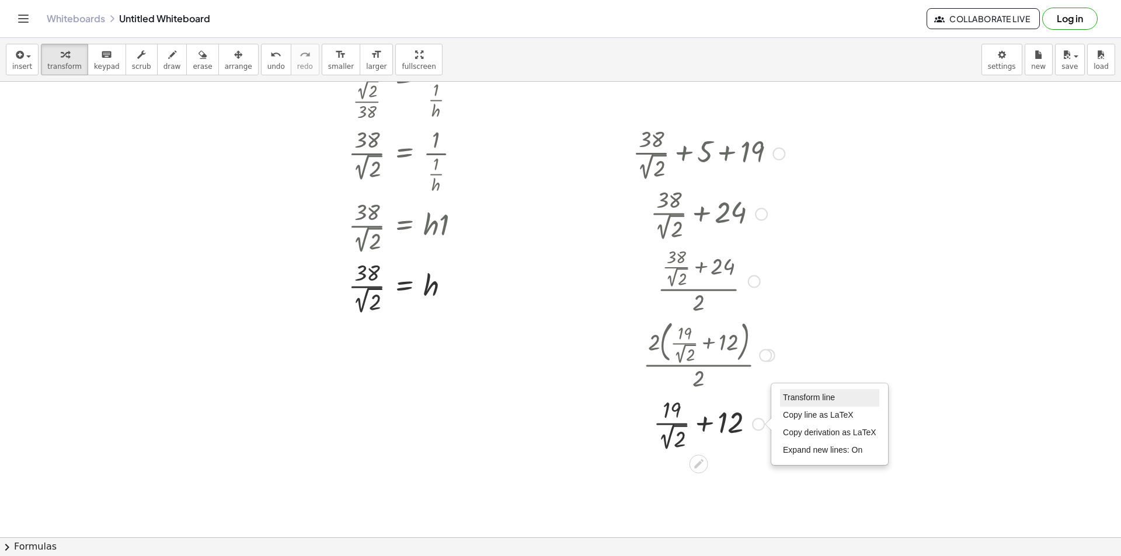
click at [783, 398] on span "Transform line" at bounding box center [809, 397] width 52 height 9
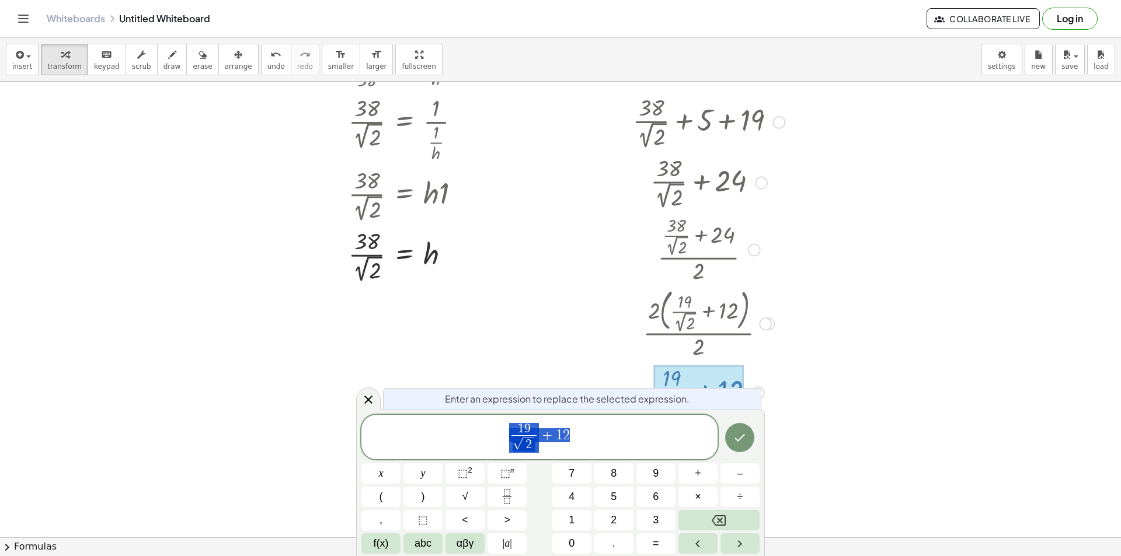
scroll to position [557, 0]
click at [581, 434] on span "1 9 √ 2 ​ + 1 2 ​" at bounding box center [539, 438] width 356 height 33
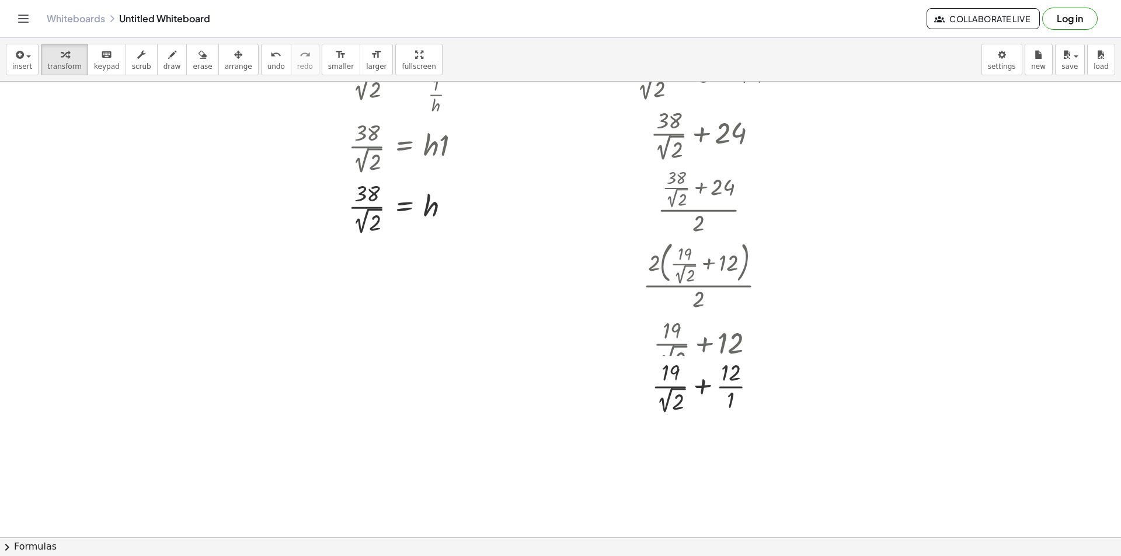
scroll to position [642, 0]
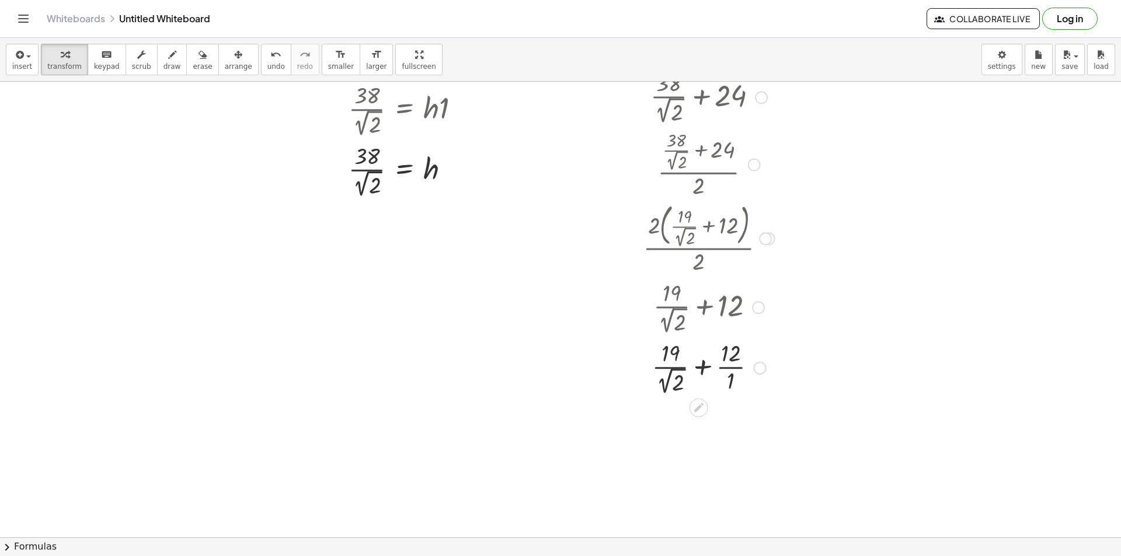
click at [704, 364] on div at bounding box center [708, 367] width 163 height 61
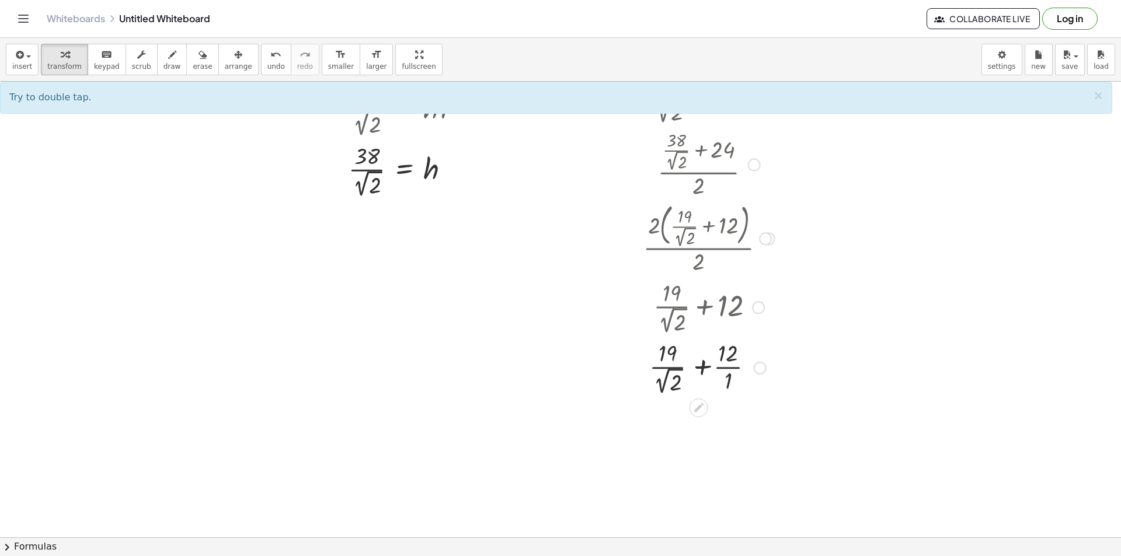
click at [704, 364] on div at bounding box center [708, 367] width 163 height 61
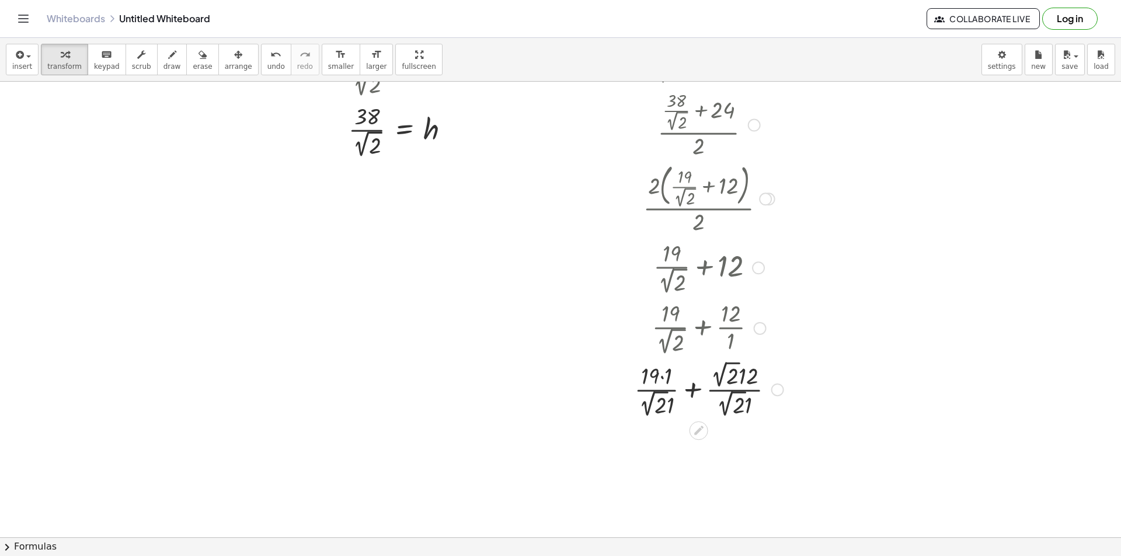
scroll to position [700, 0]
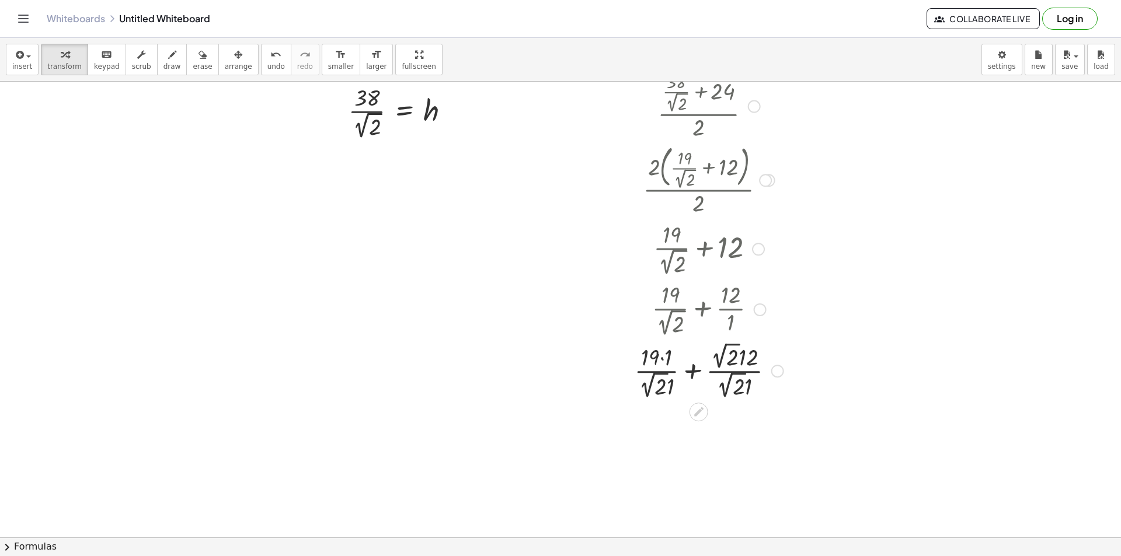
click at [695, 367] on div at bounding box center [708, 370] width 163 height 62
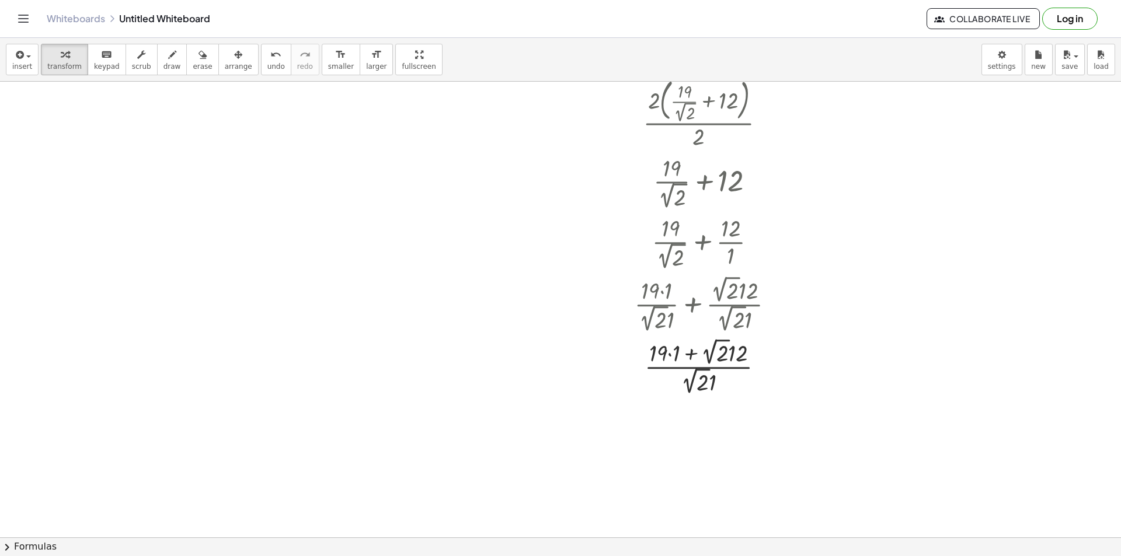
scroll to position [817, 0]
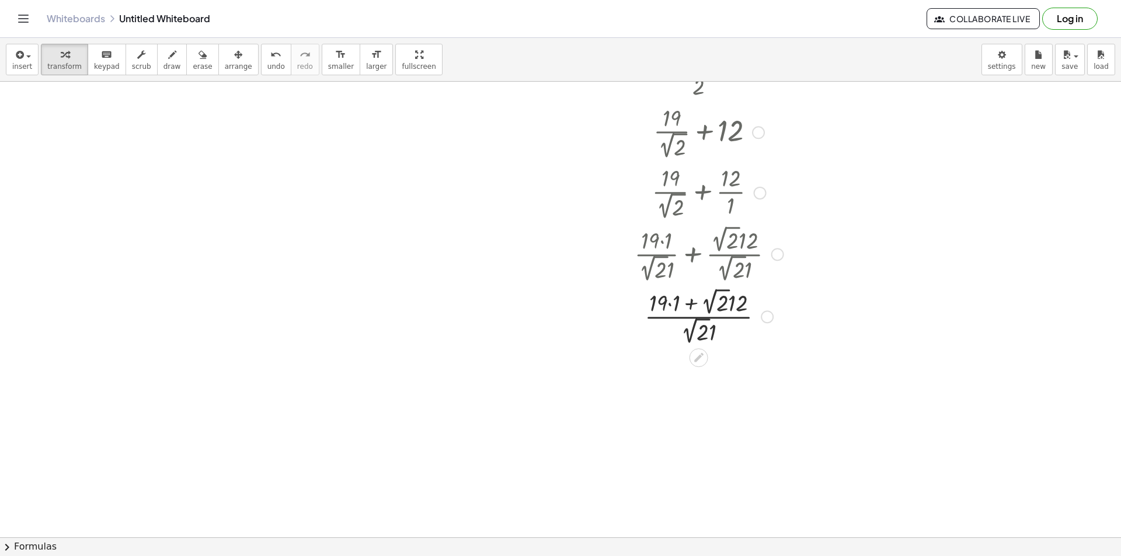
click at [667, 304] on div at bounding box center [708, 316] width 163 height 62
click at [669, 304] on div at bounding box center [708, 316] width 163 height 62
click at [695, 304] on div at bounding box center [708, 316] width 163 height 62
drag, startPoint x: 720, startPoint y: 365, endPoint x: 692, endPoint y: 362, distance: 28.1
click at [692, 362] on div at bounding box center [708, 378] width 163 height 62
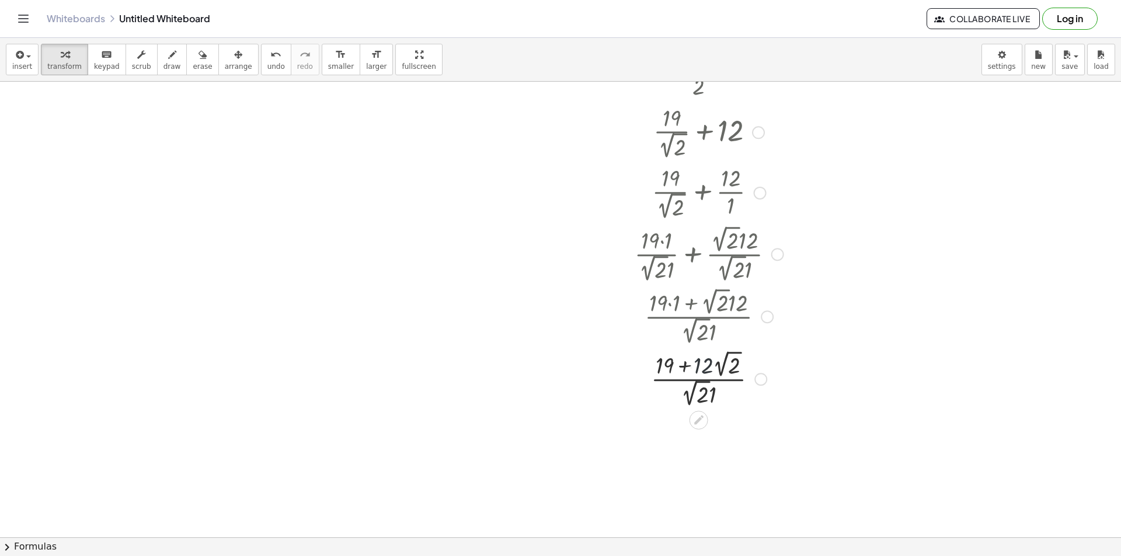
scroll to position [876, 0]
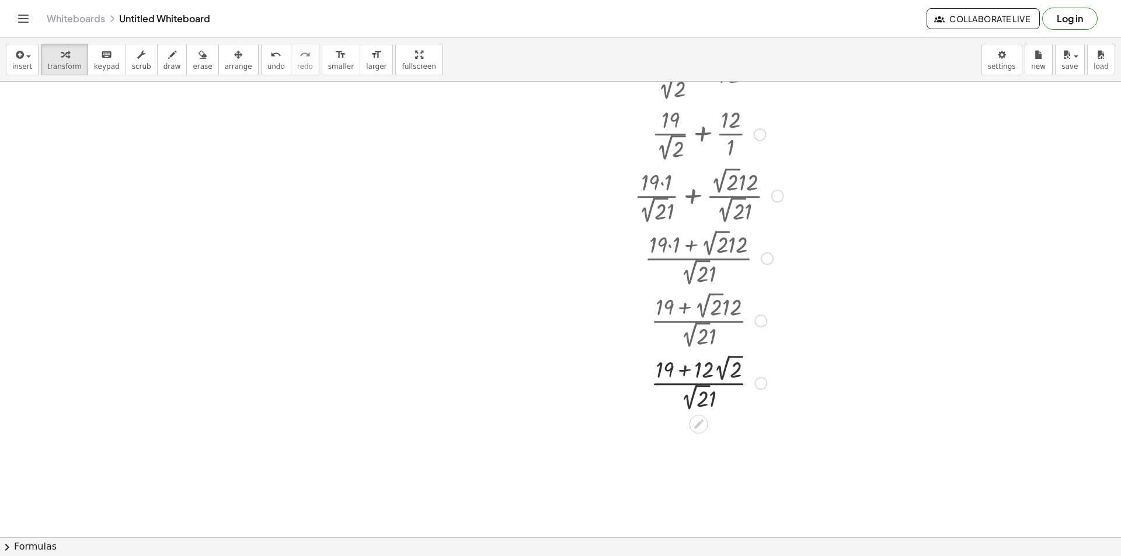
click at [685, 371] on div at bounding box center [708, 382] width 163 height 62
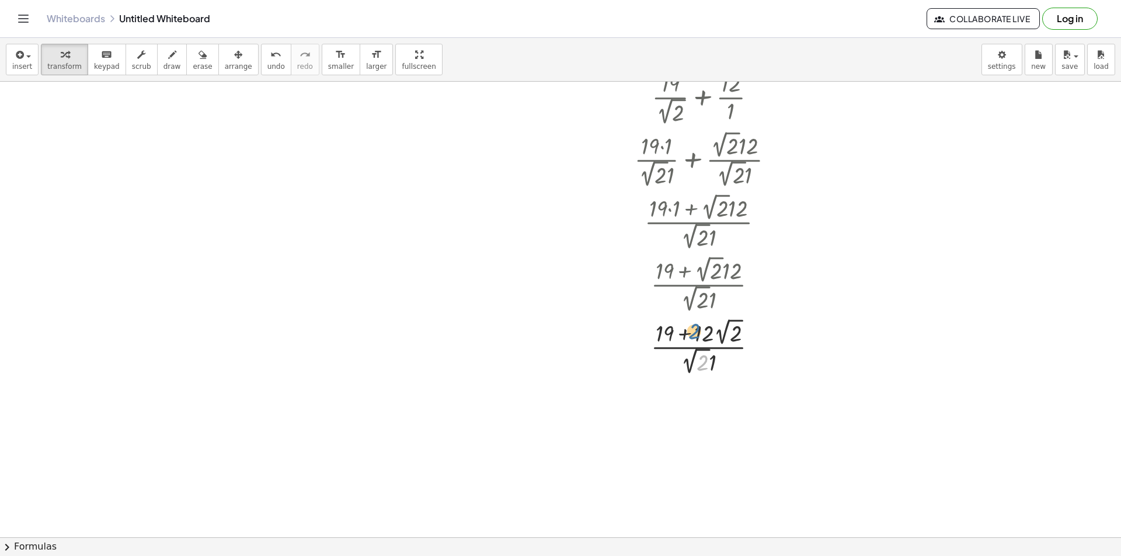
drag, startPoint x: 698, startPoint y: 364, endPoint x: 703, endPoint y: 360, distance: 7.0
click at [703, 360] on div at bounding box center [708, 346] width 163 height 62
drag, startPoint x: 691, startPoint y: 362, endPoint x: 686, endPoint y: 324, distance: 38.9
click at [686, 324] on div at bounding box center [708, 346] width 163 height 62
click at [683, 347] on div at bounding box center [708, 346] width 163 height 62
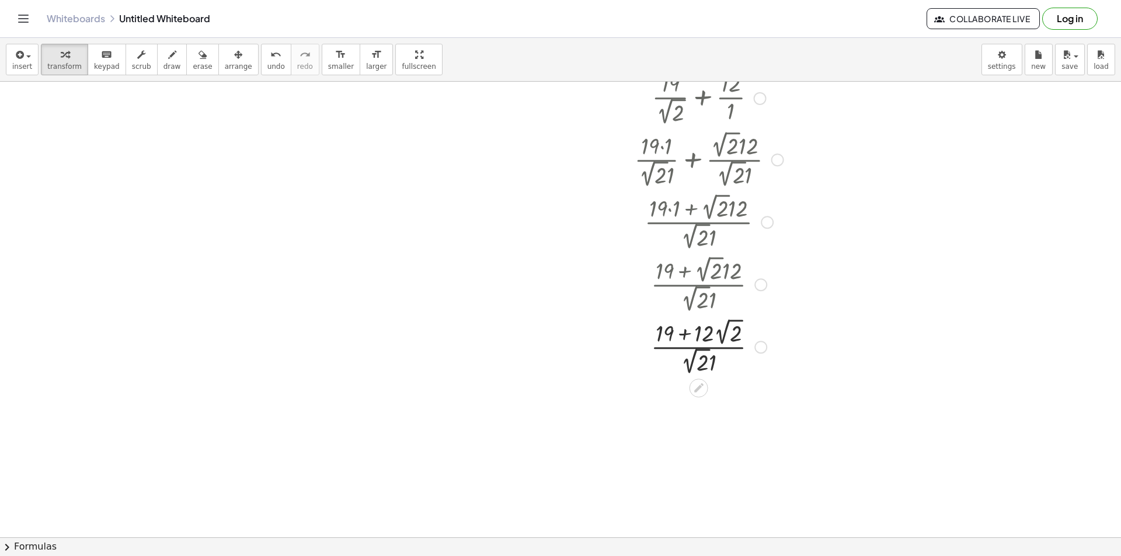
click at [683, 347] on div at bounding box center [708, 346] width 163 height 62
click at [687, 348] on div at bounding box center [708, 346] width 163 height 62
click at [687, 348] on div at bounding box center [708, 346] width 163 height 61
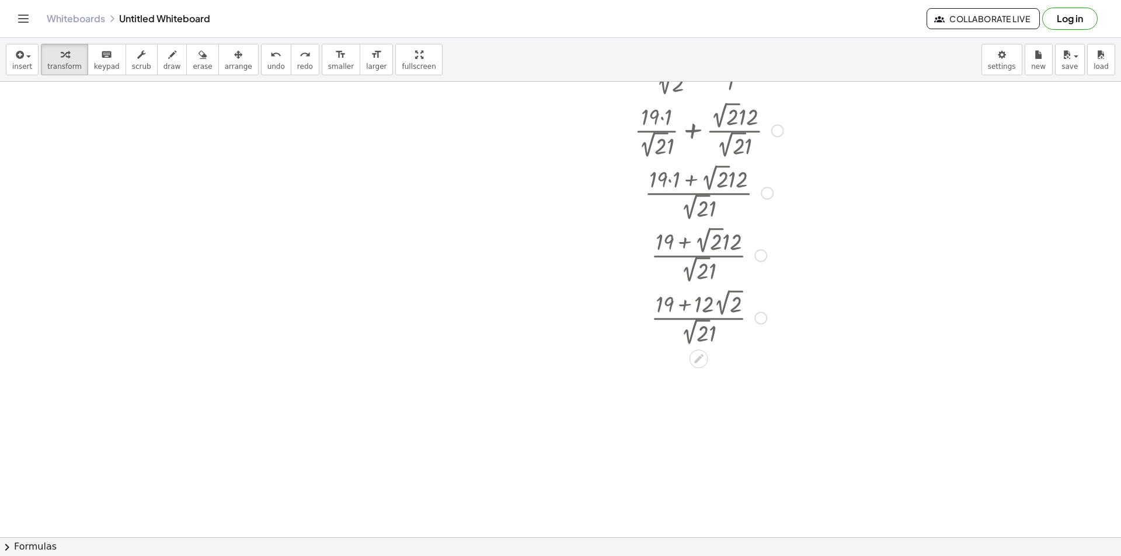
scroll to position [970, 0]
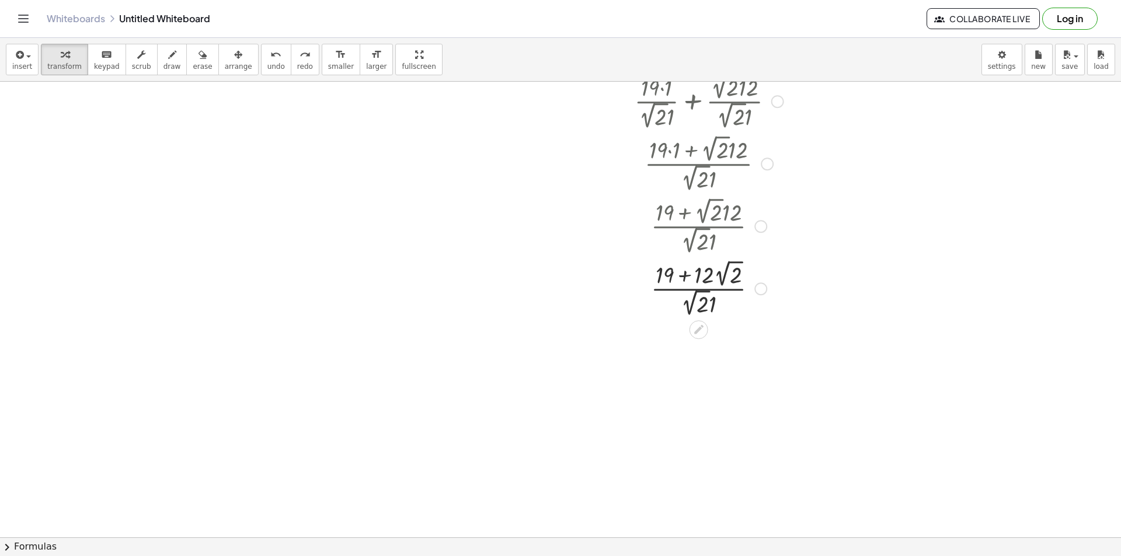
click at [713, 304] on div at bounding box center [708, 288] width 163 height 62
click at [758, 354] on div at bounding box center [760, 351] width 13 height 13
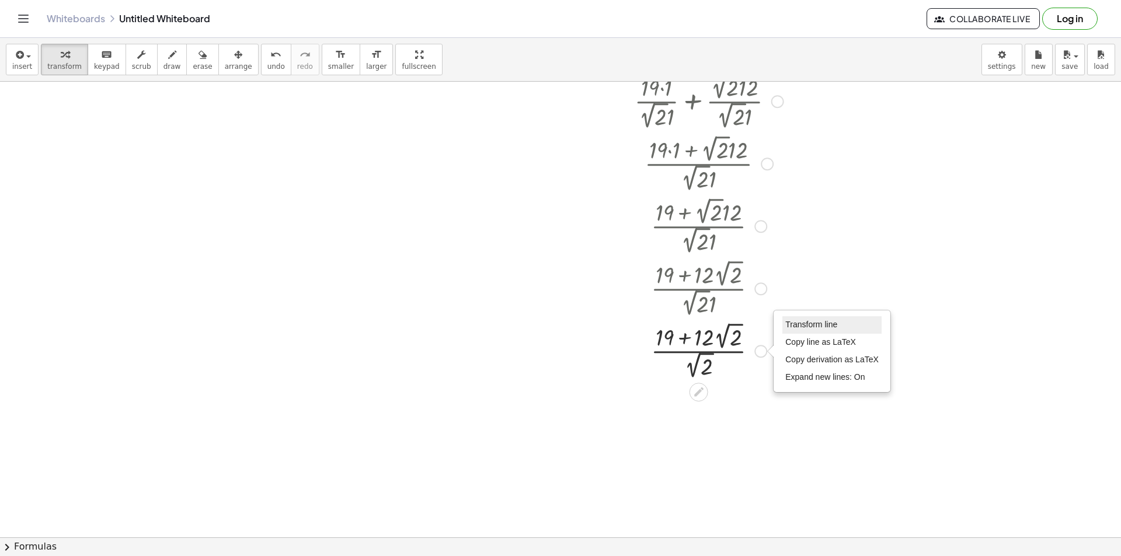
click at [793, 326] on span "Transform line" at bounding box center [811, 324] width 52 height 9
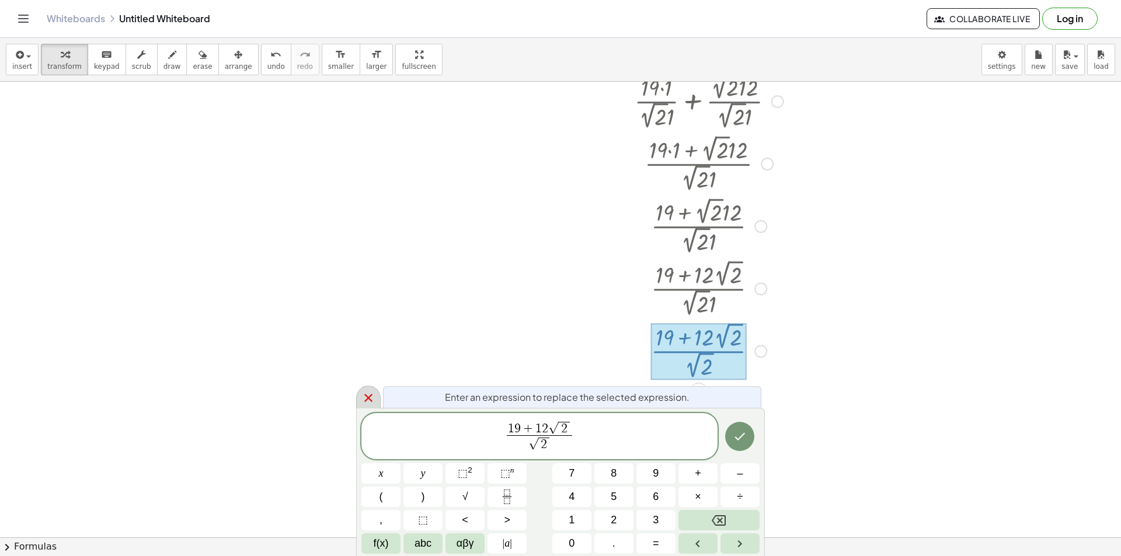
click at [369, 397] on icon at bounding box center [368, 398] width 14 height 14
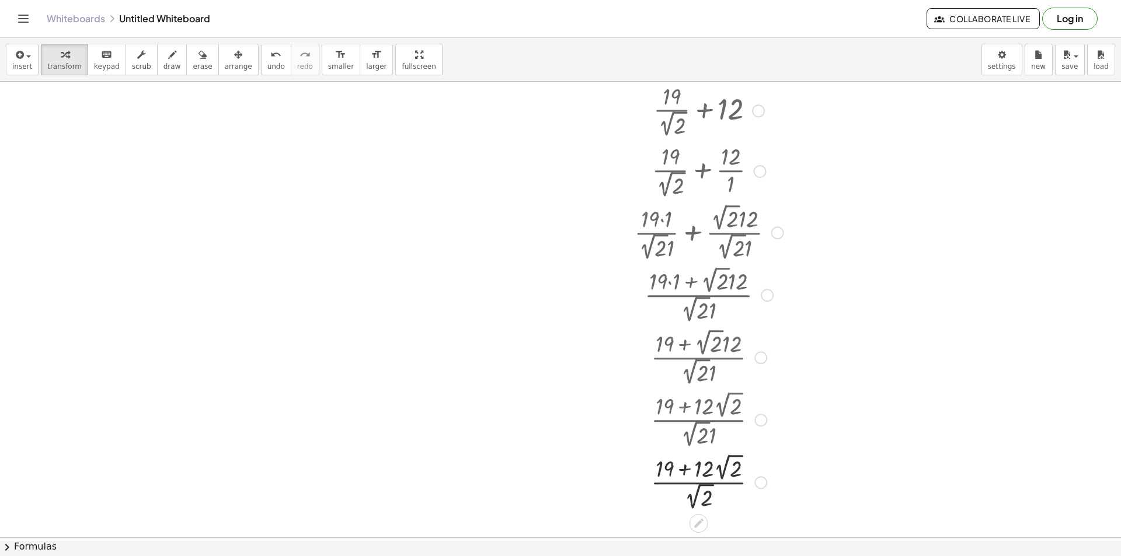
scroll to position [912, 0]
